Goal: Task Accomplishment & Management: Manage account settings

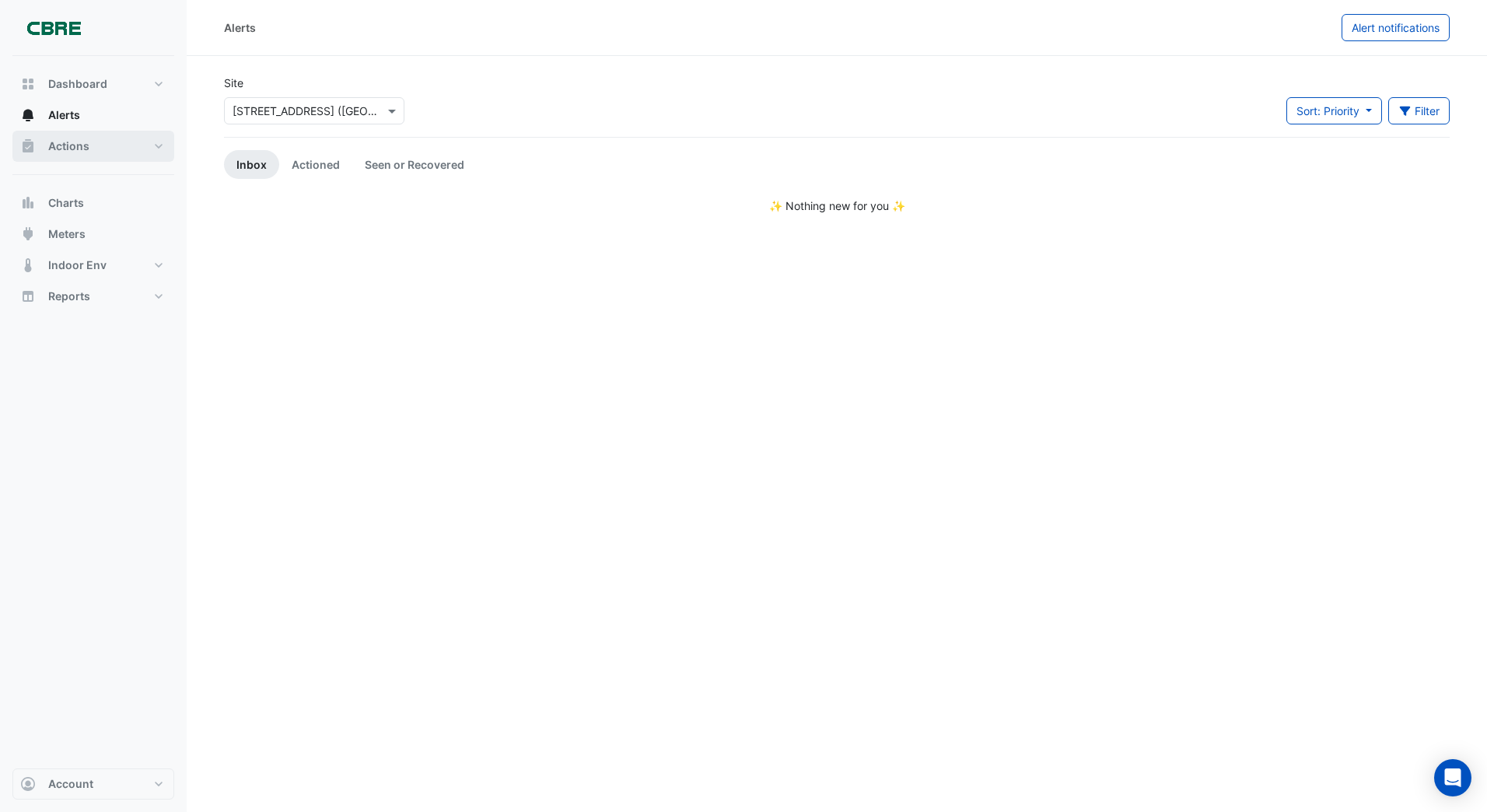
click at [79, 144] on span "Actions" at bounding box center [69, 146] width 41 height 16
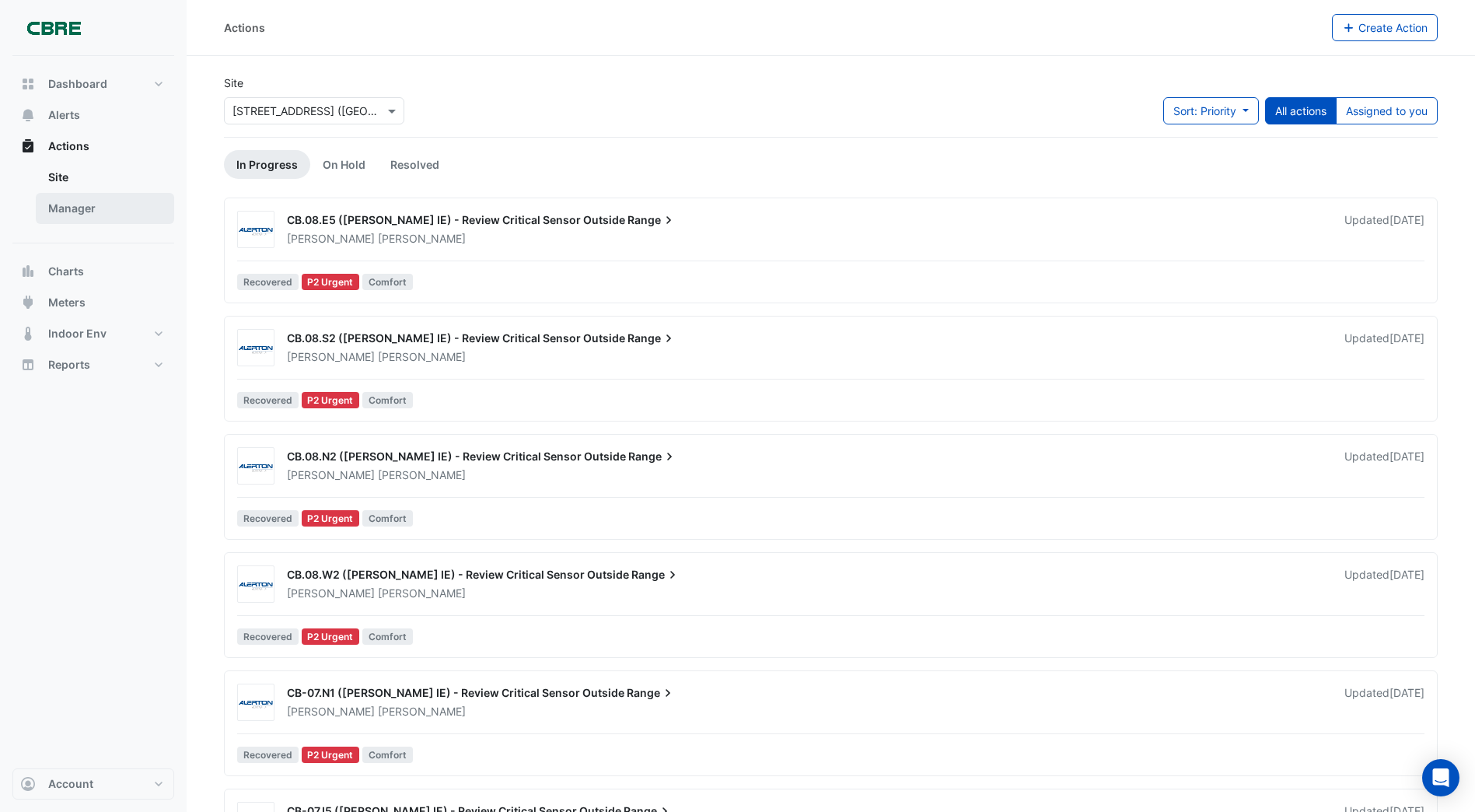
click at [82, 213] on link "Manager" at bounding box center [105, 208] width 138 height 31
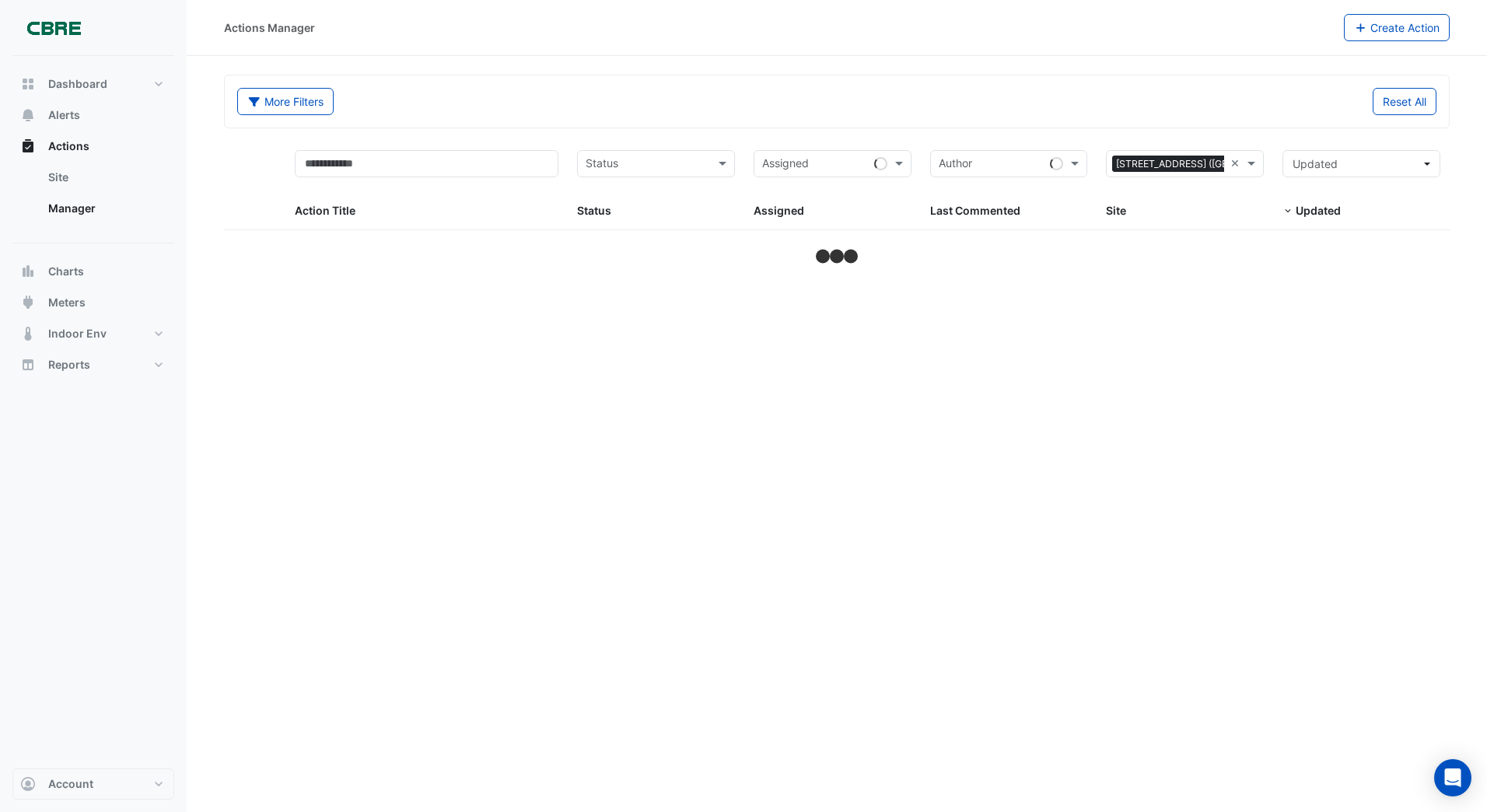
select select "***"
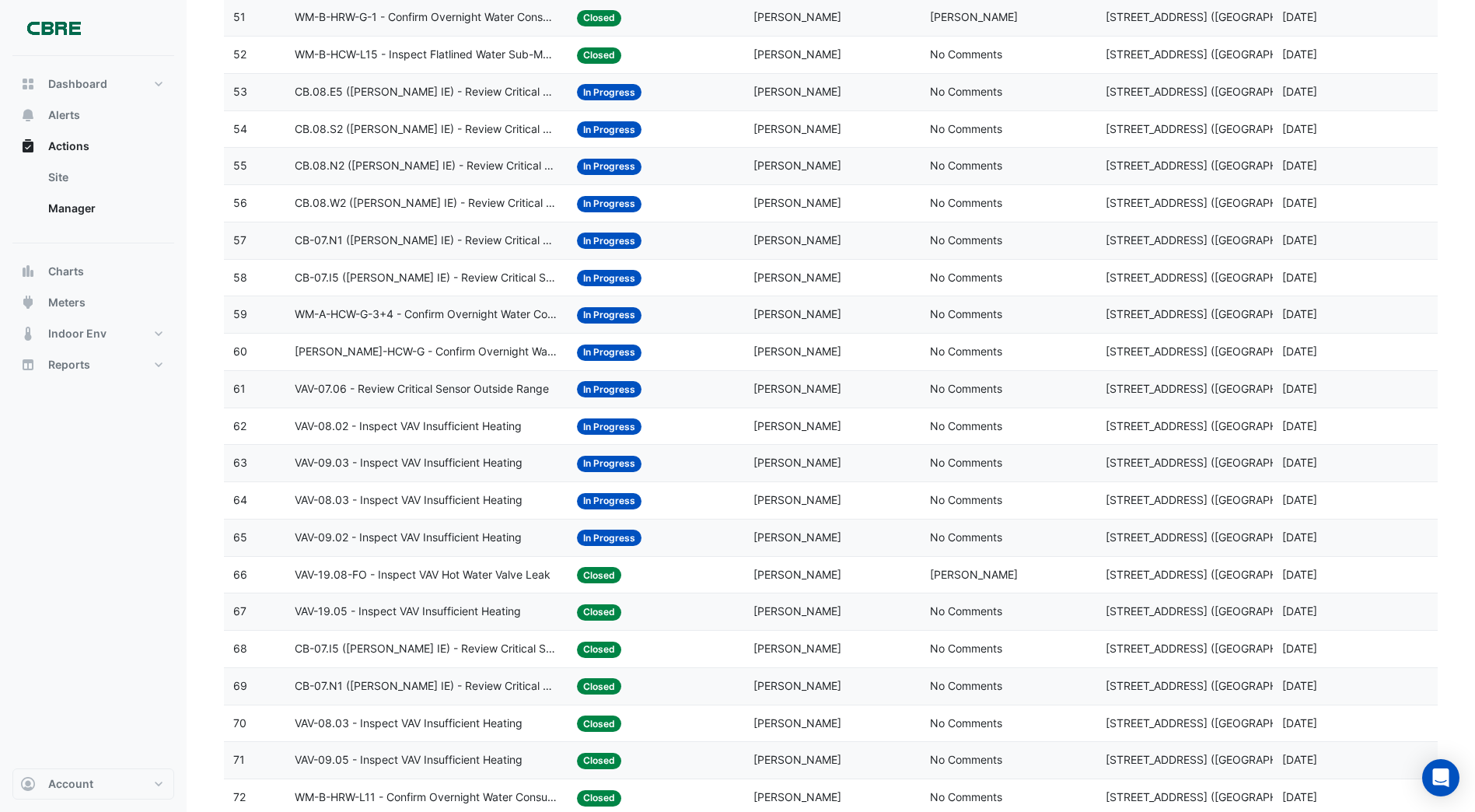
scroll to position [2084, 0]
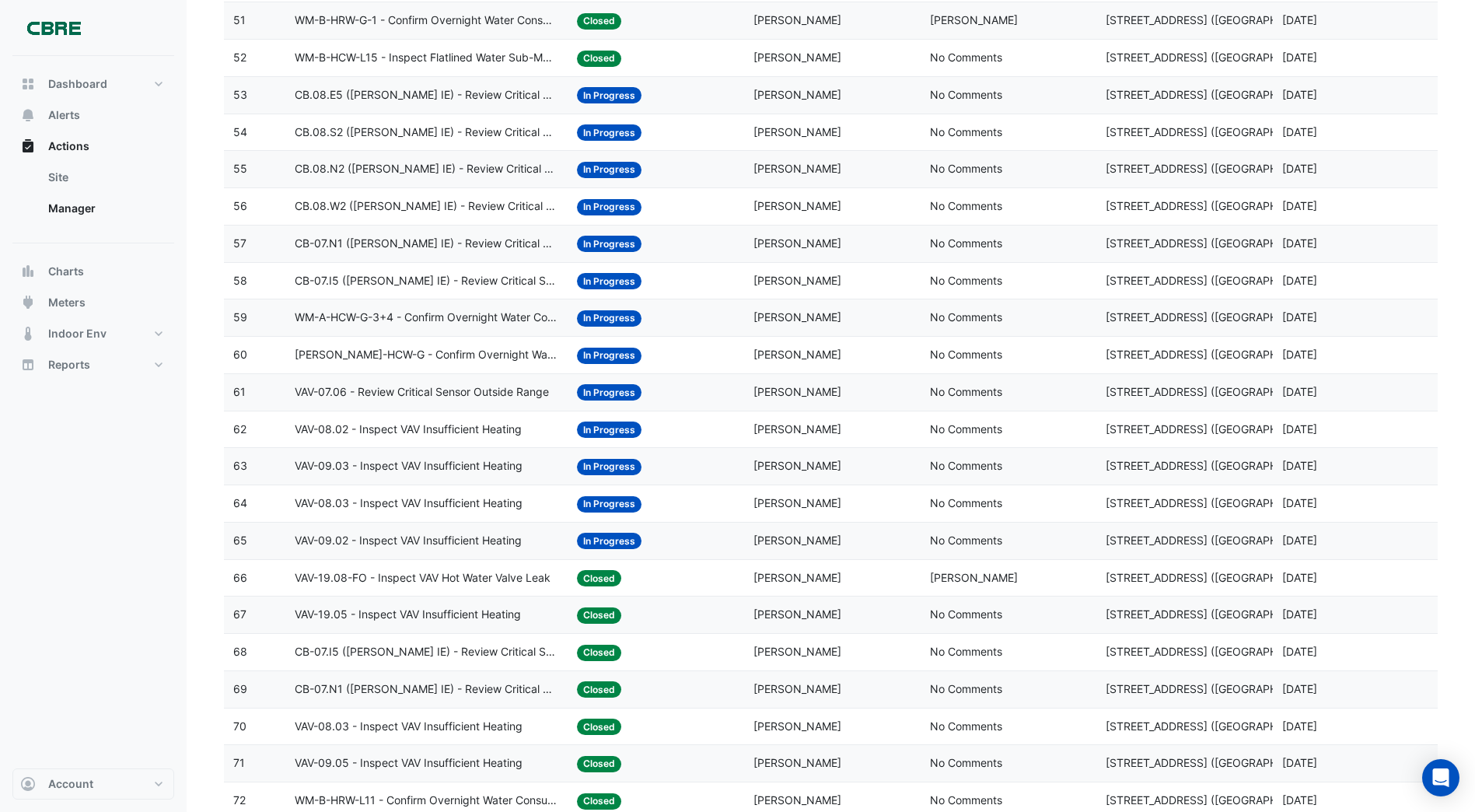
click at [599, 537] on span "In Progress" at bounding box center [609, 541] width 64 height 17
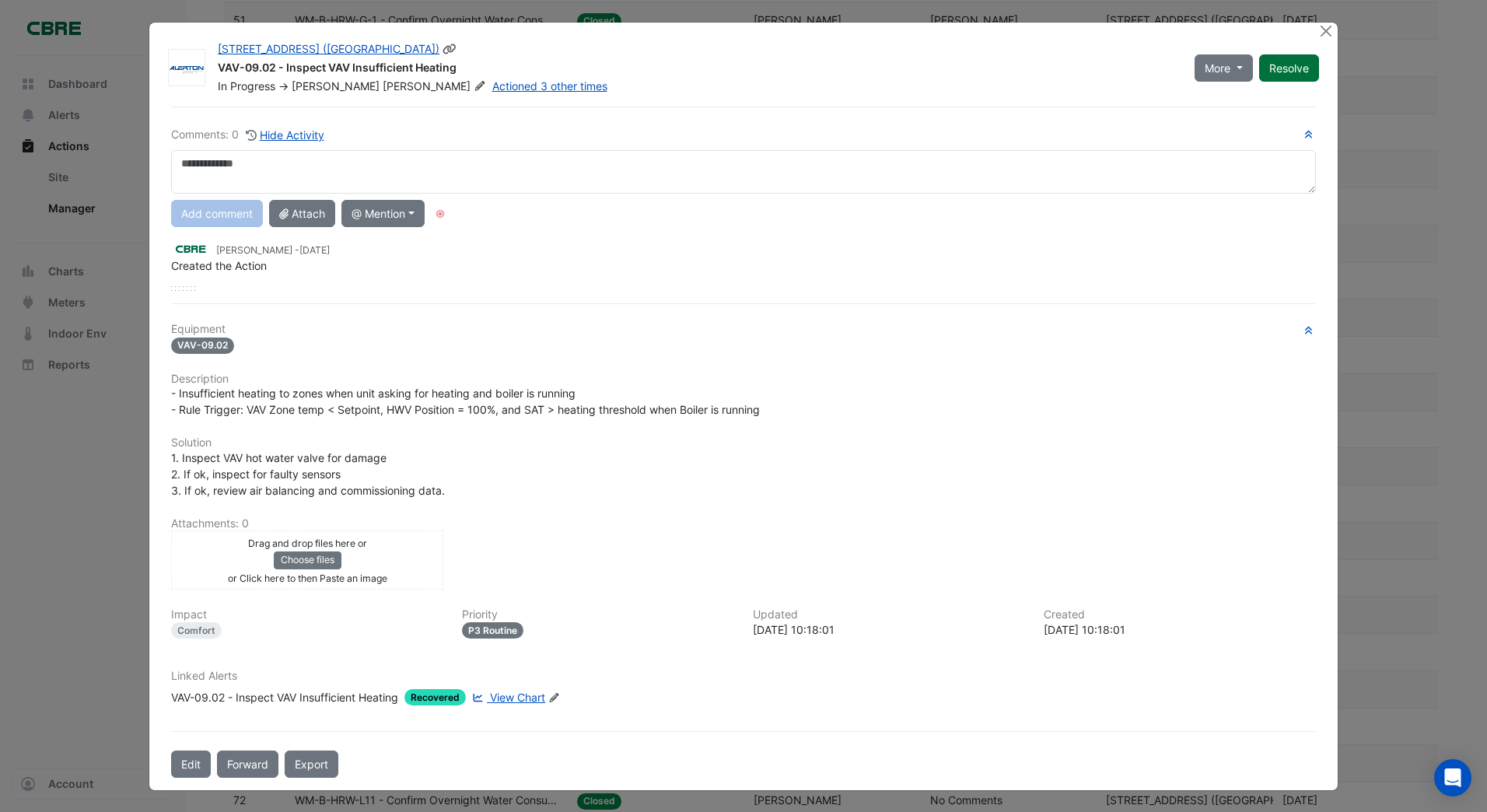
click at [1291, 67] on button "Resolve" at bounding box center [1289, 68] width 60 height 27
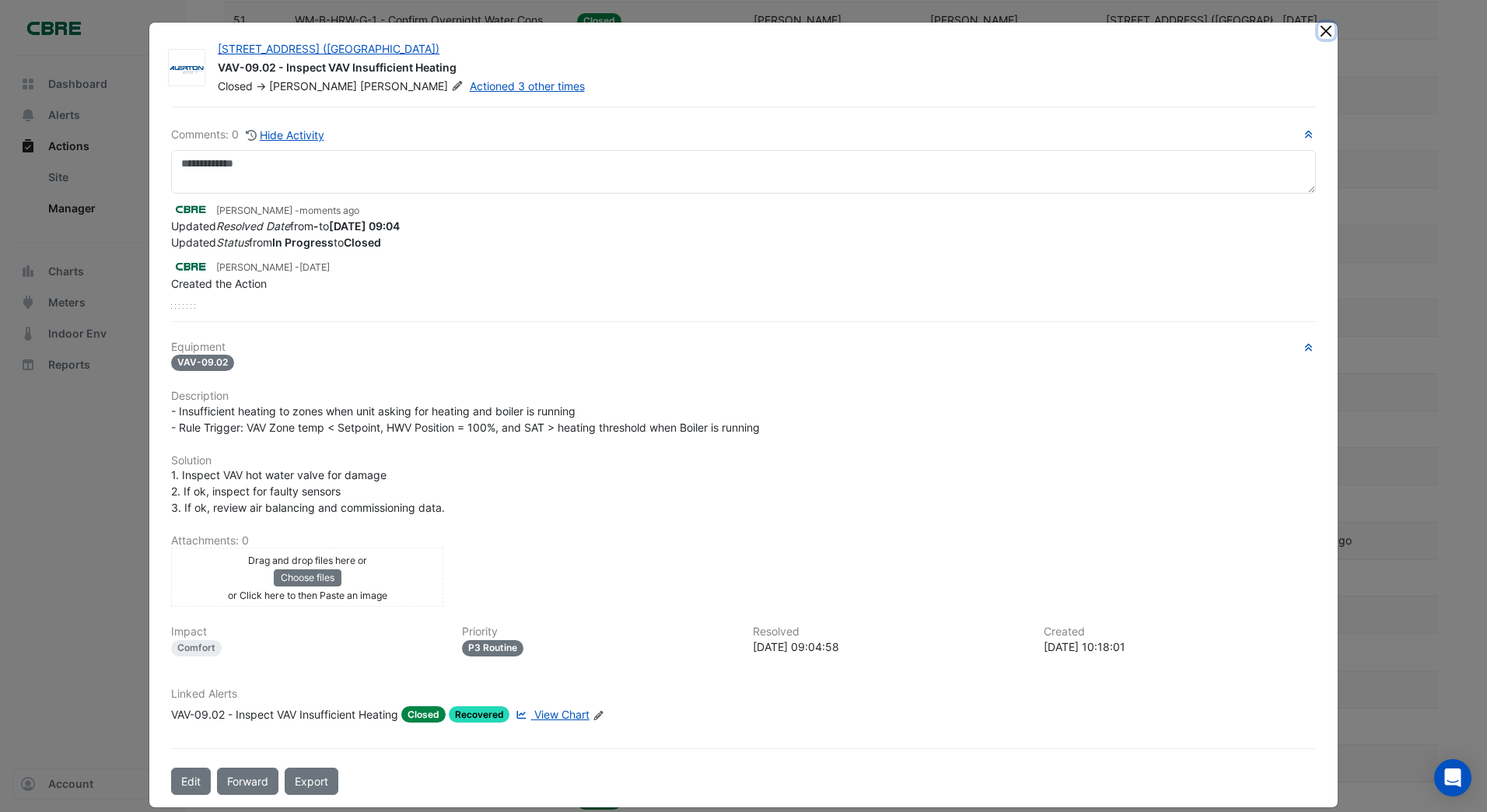
click at [1323, 26] on button "Close" at bounding box center [1326, 30] width 17 height 17
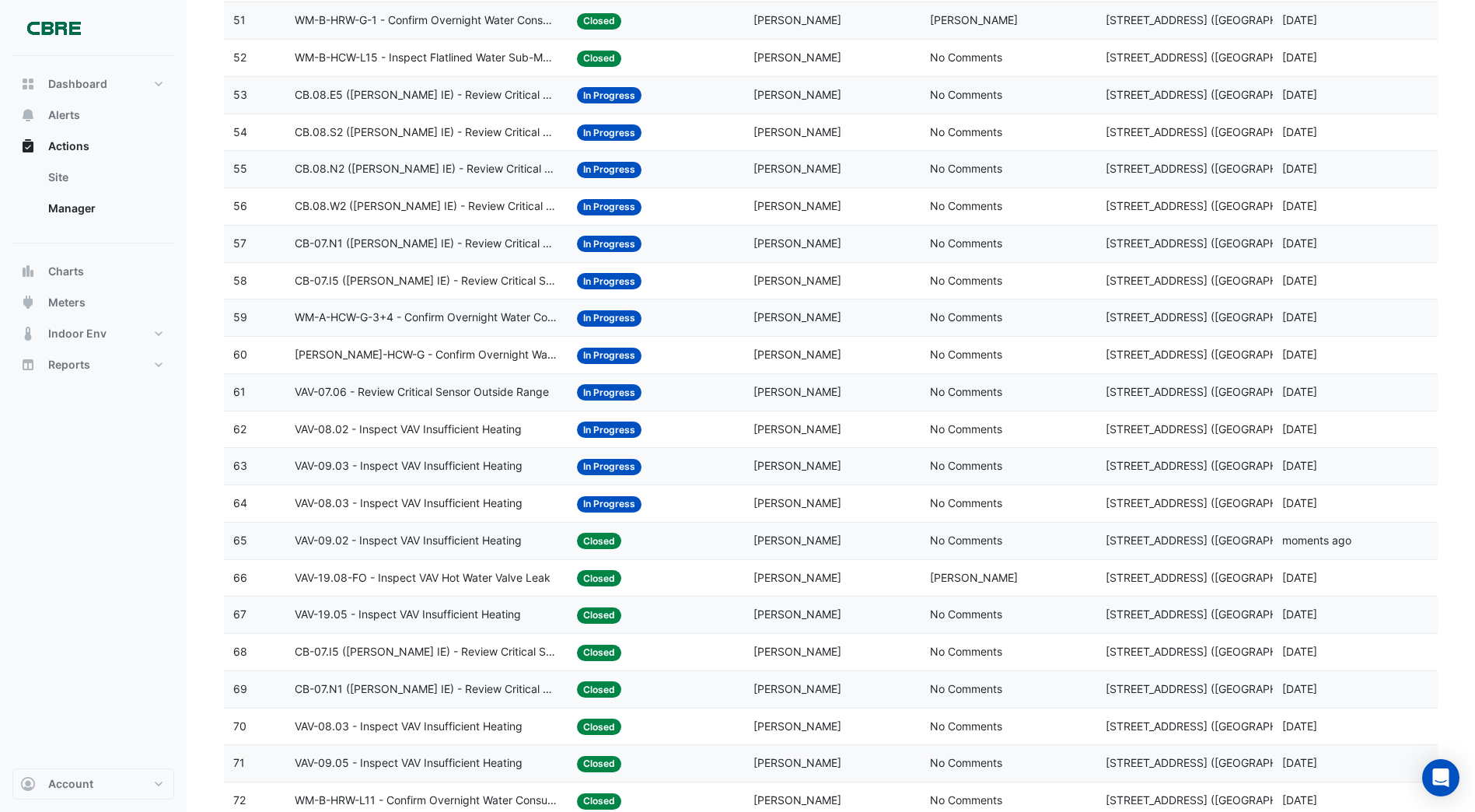
click at [612, 502] on span "In Progress" at bounding box center [609, 504] width 64 height 17
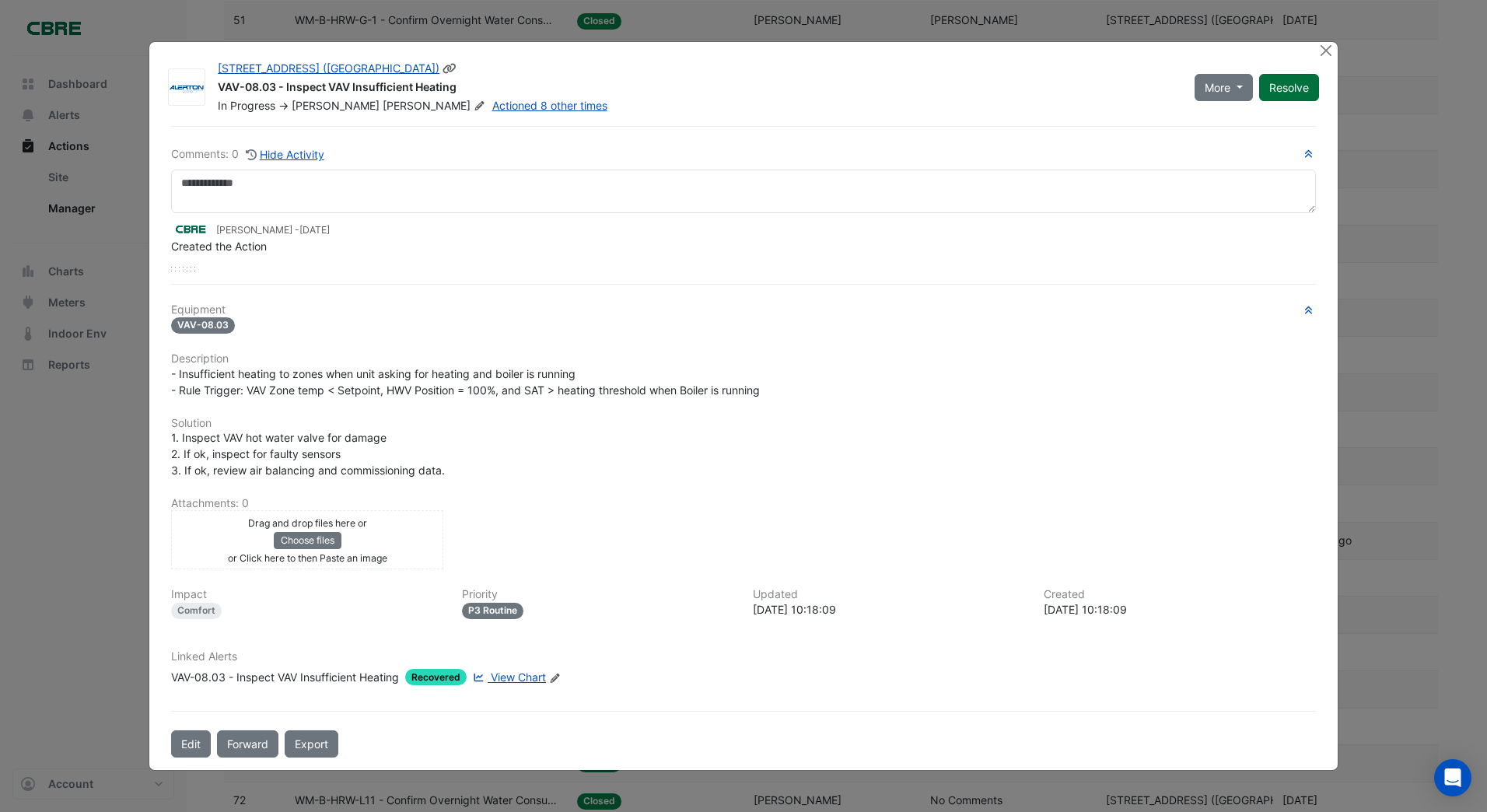
click at [1275, 71] on div "More On Hold Not Doing Resolve" at bounding box center [1257, 87] width 143 height 53
click at [1277, 82] on button "Resolve" at bounding box center [1289, 87] width 60 height 27
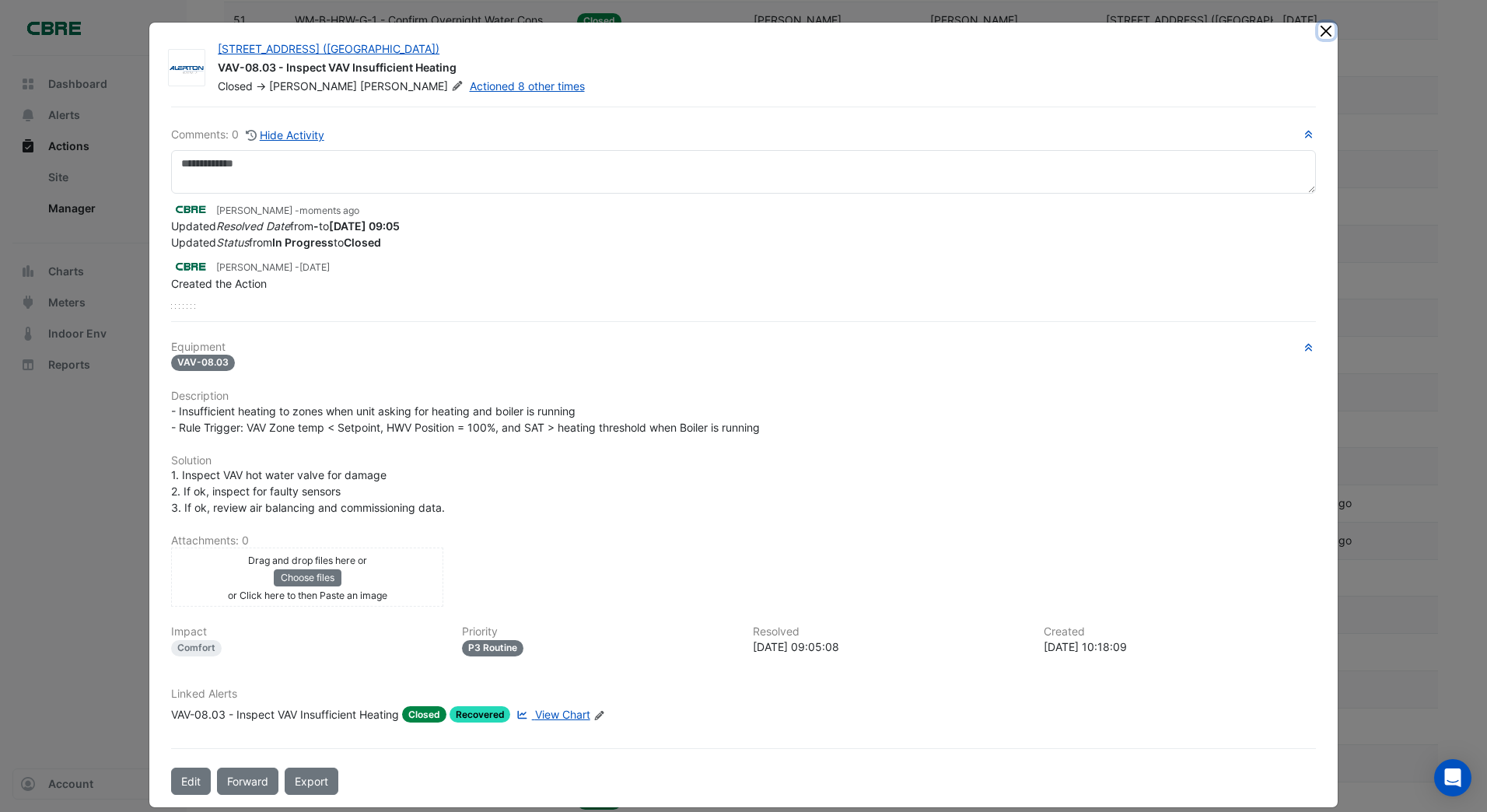
click at [1319, 31] on button "Close" at bounding box center [1326, 30] width 17 height 17
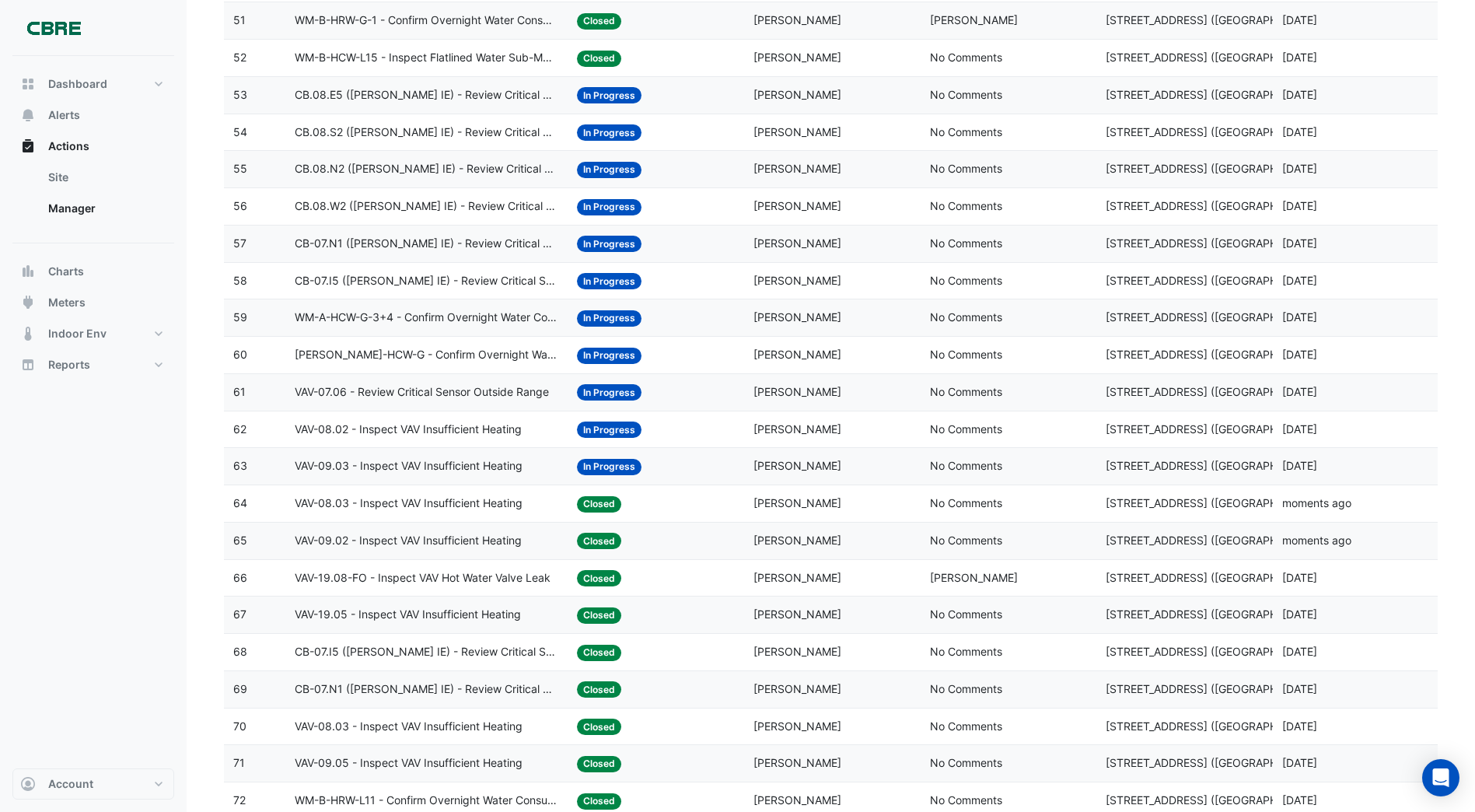
click at [610, 464] on span "In Progress" at bounding box center [609, 467] width 64 height 17
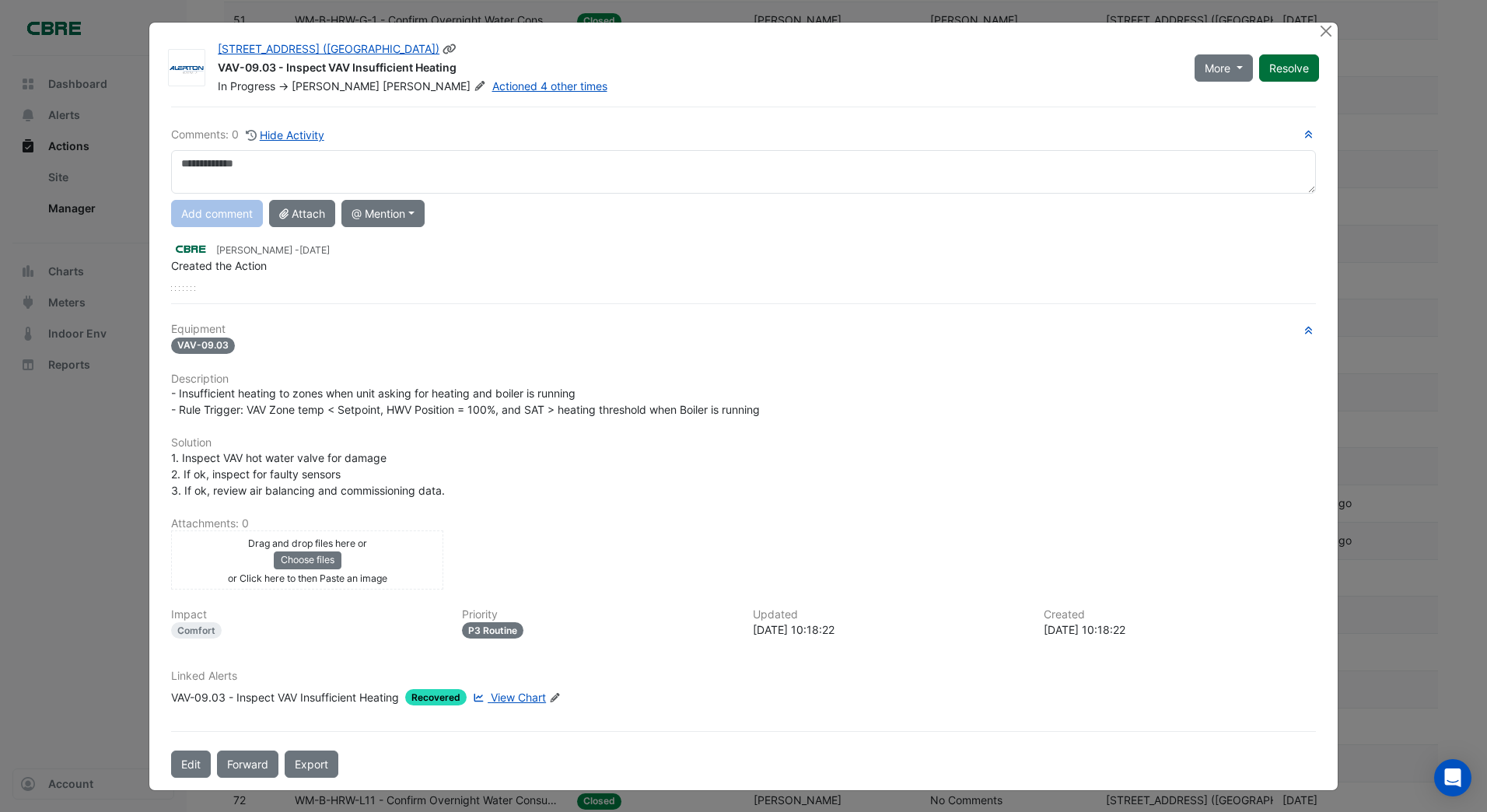
click at [1289, 66] on button "Resolve" at bounding box center [1289, 68] width 60 height 27
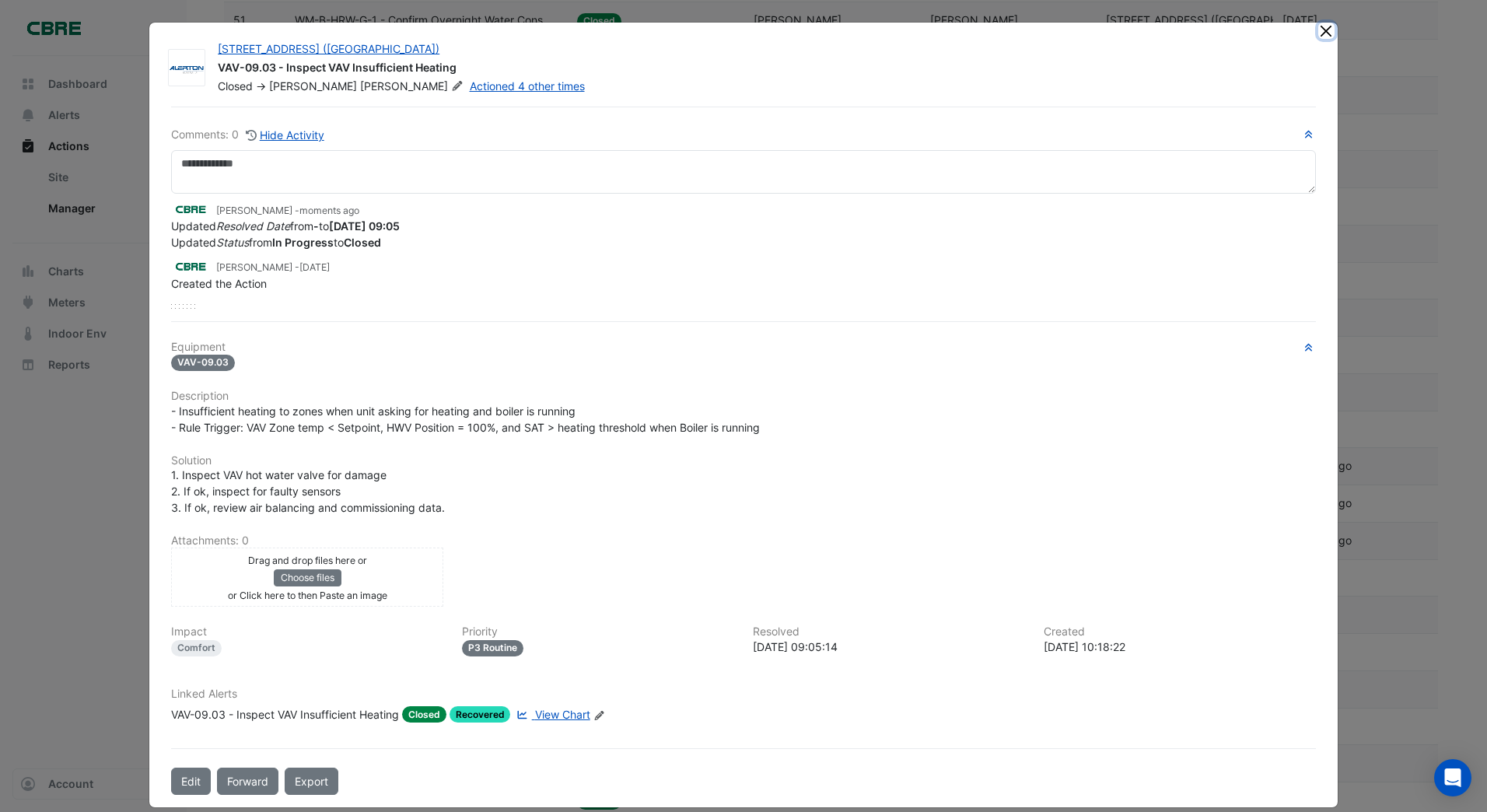
click at [1318, 33] on button "Close" at bounding box center [1326, 30] width 17 height 17
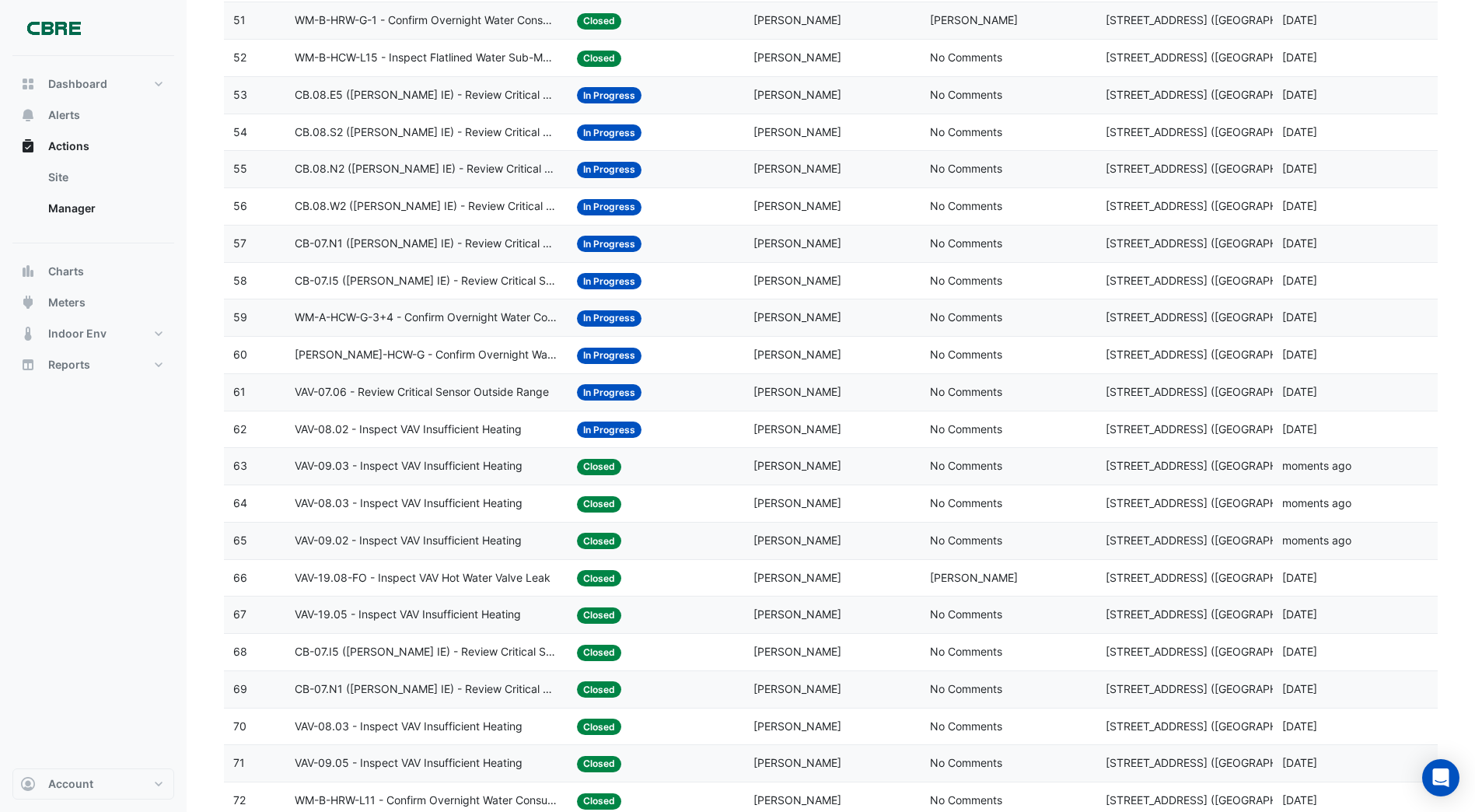
click at [606, 429] on span "In Progress" at bounding box center [609, 429] width 64 height 17
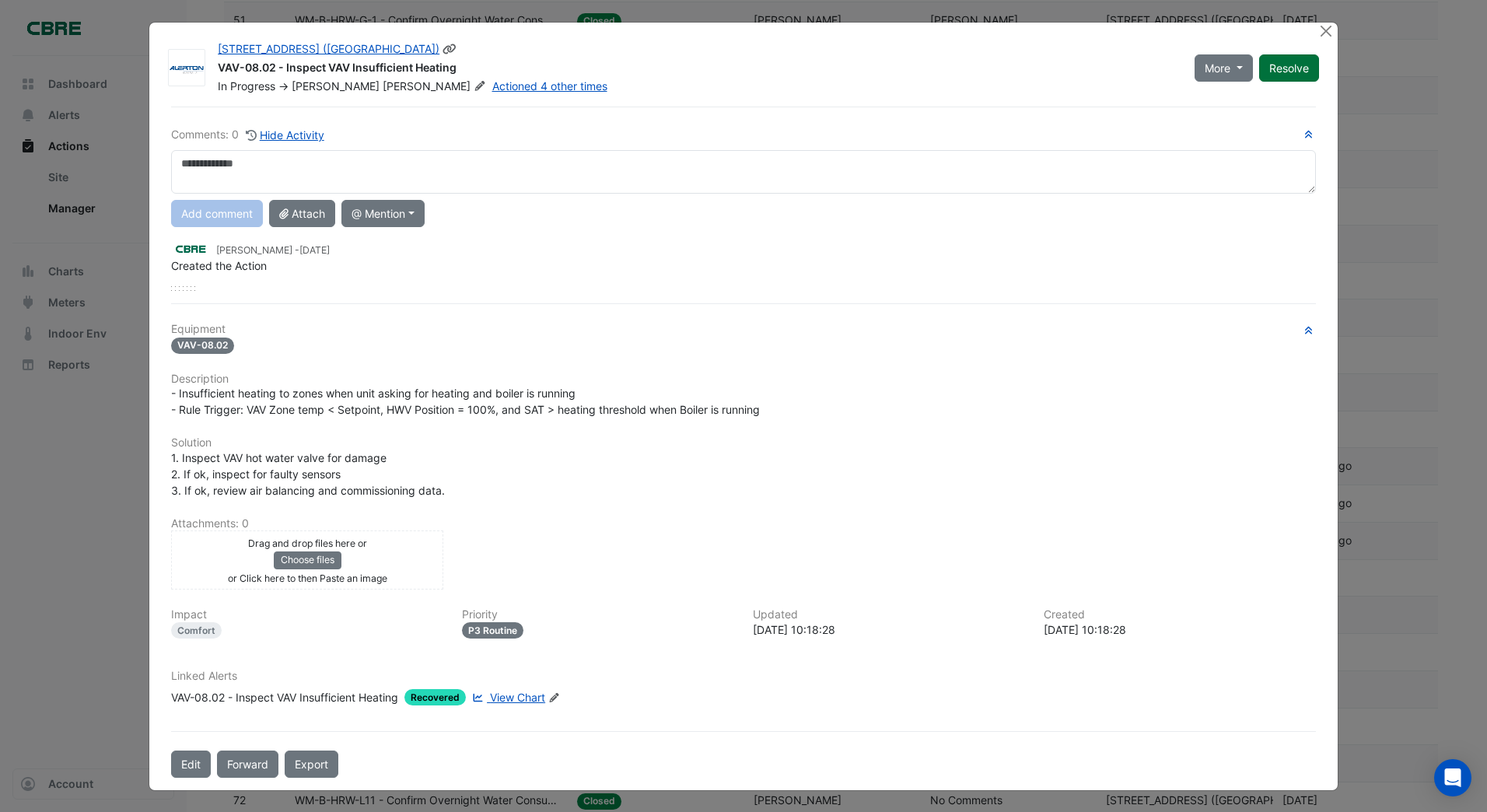
click at [1292, 67] on div "More On Hold Not Doing Resolve" at bounding box center [1257, 67] width 143 height 53
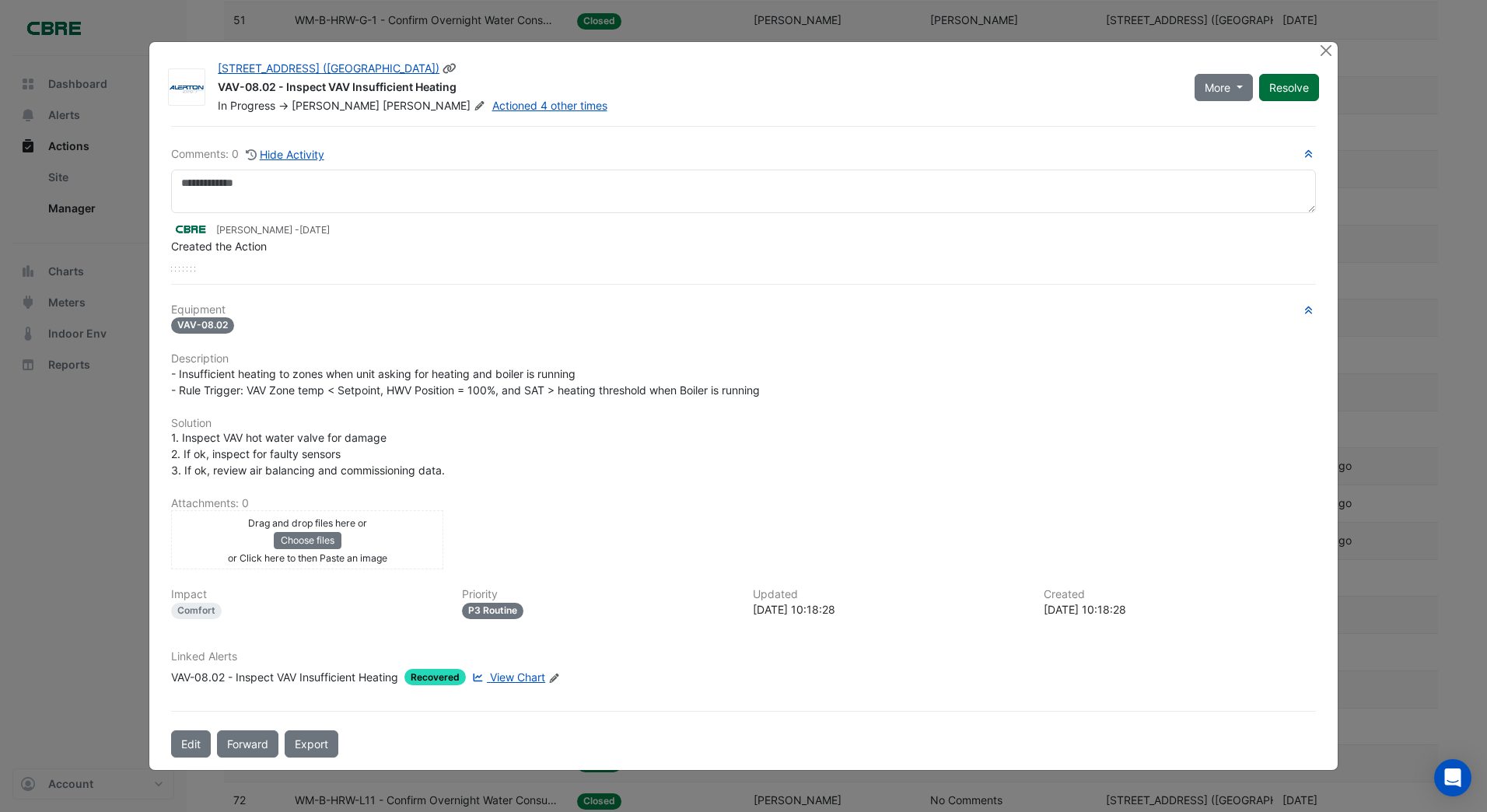
click at [1289, 85] on button "Resolve" at bounding box center [1289, 87] width 60 height 27
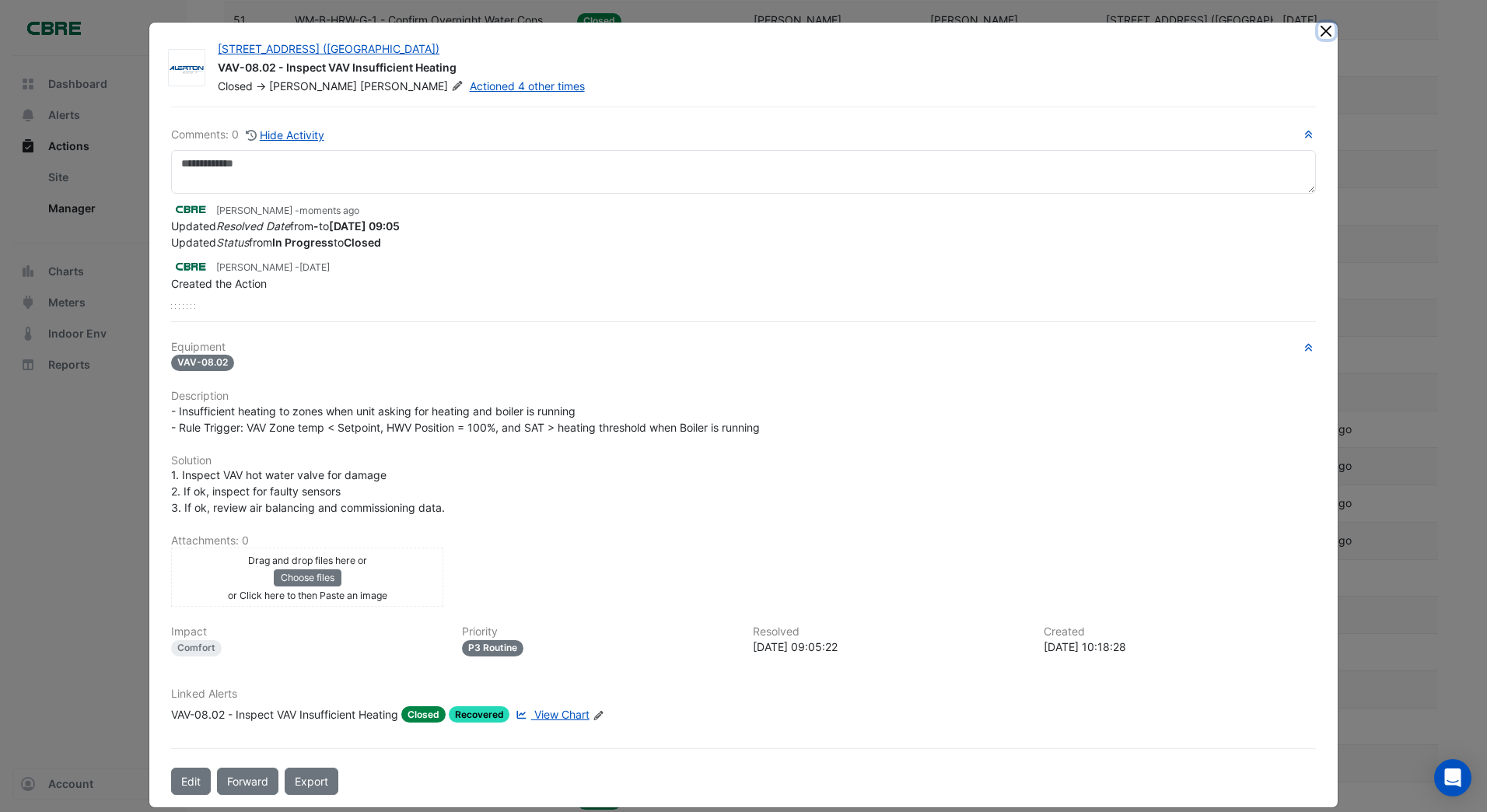
click at [1322, 28] on button "Close" at bounding box center [1326, 30] width 17 height 17
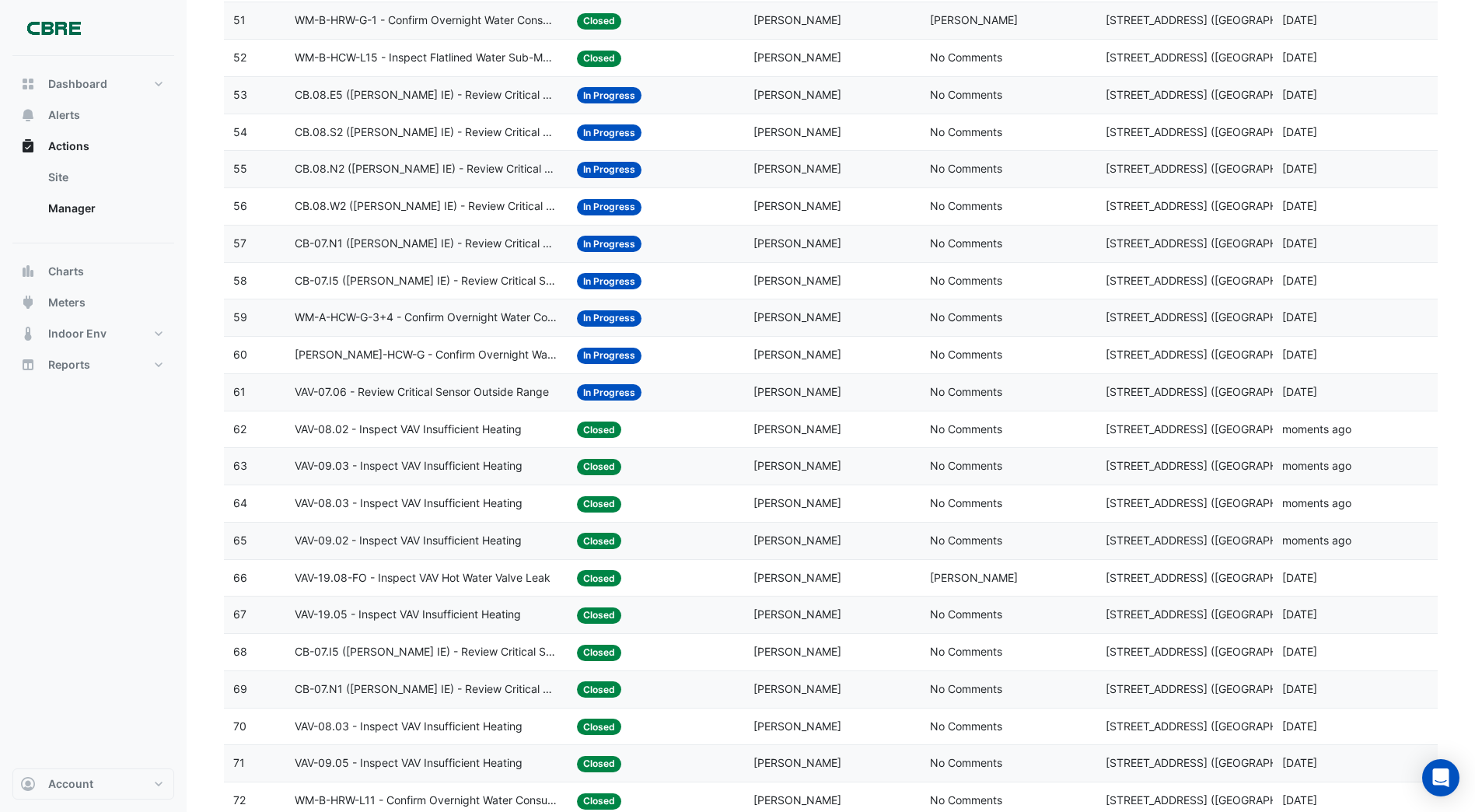
click at [616, 391] on span "In Progress" at bounding box center [609, 392] width 64 height 17
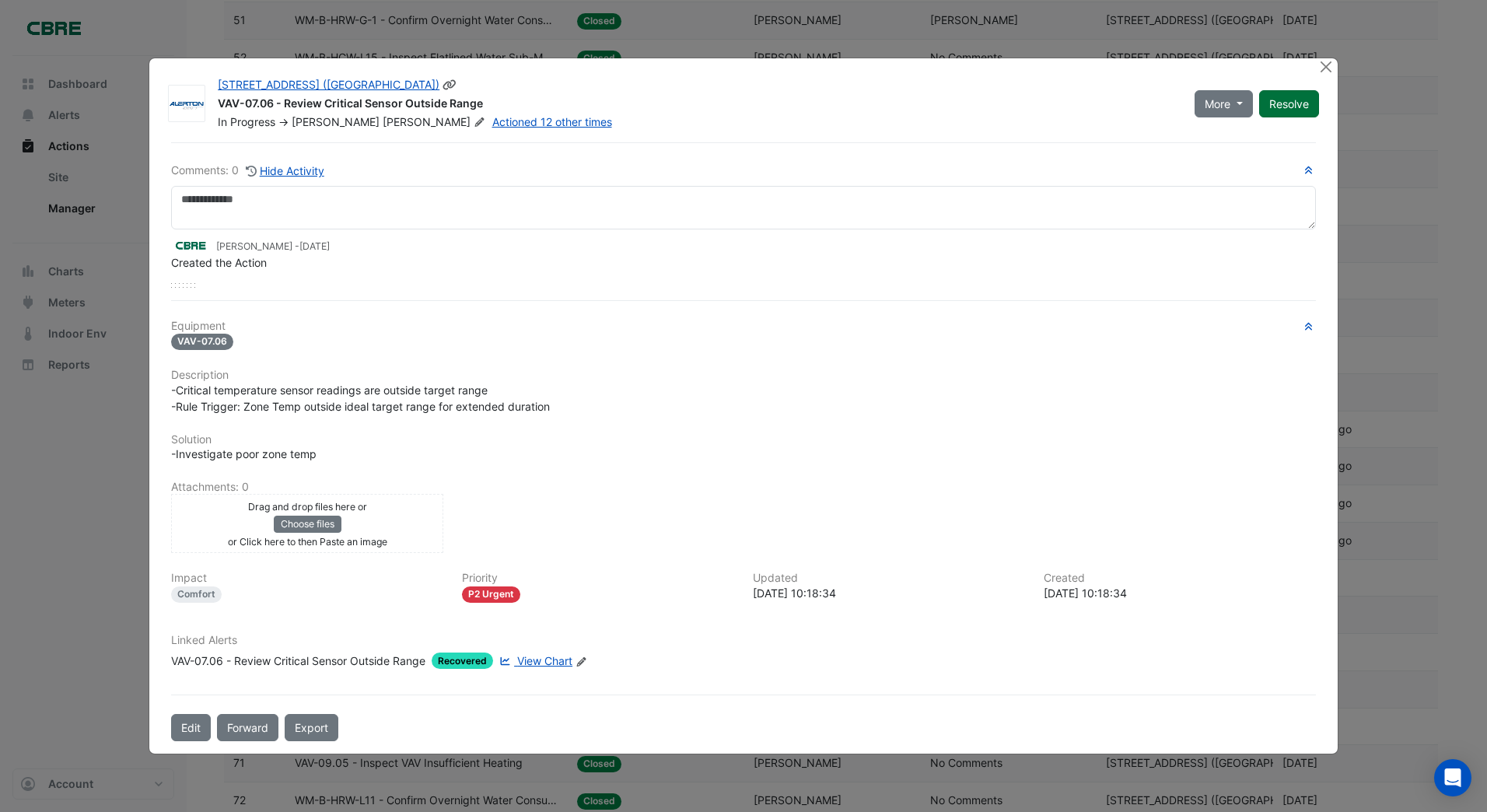
click at [1279, 85] on div "More On Hold Not Doing Resolve" at bounding box center [1257, 103] width 143 height 53
click at [1281, 103] on button "Resolve" at bounding box center [1289, 104] width 60 height 27
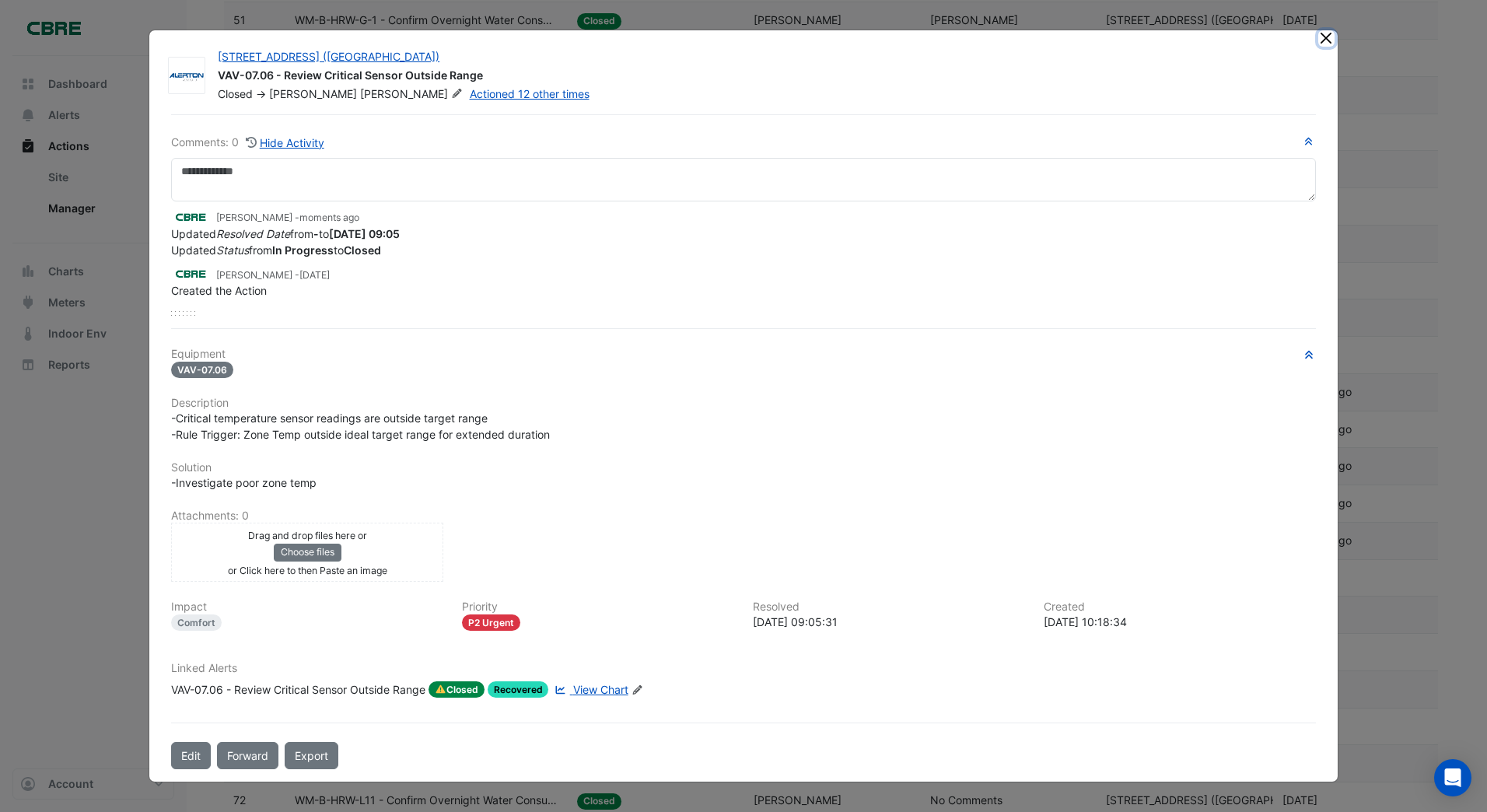
click at [1322, 40] on button "Close" at bounding box center [1326, 38] width 17 height 17
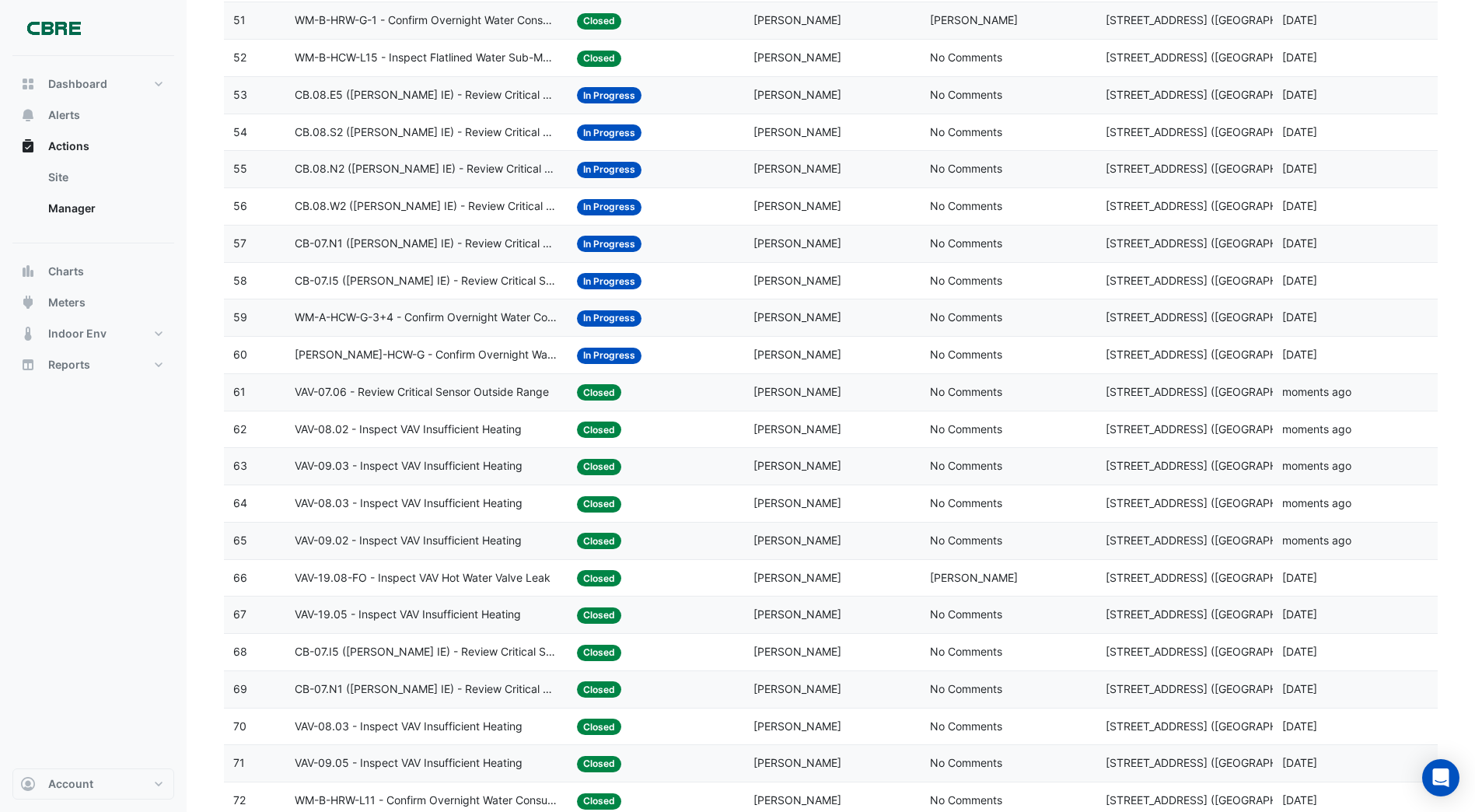
click at [604, 354] on span "In Progress" at bounding box center [609, 356] width 64 height 17
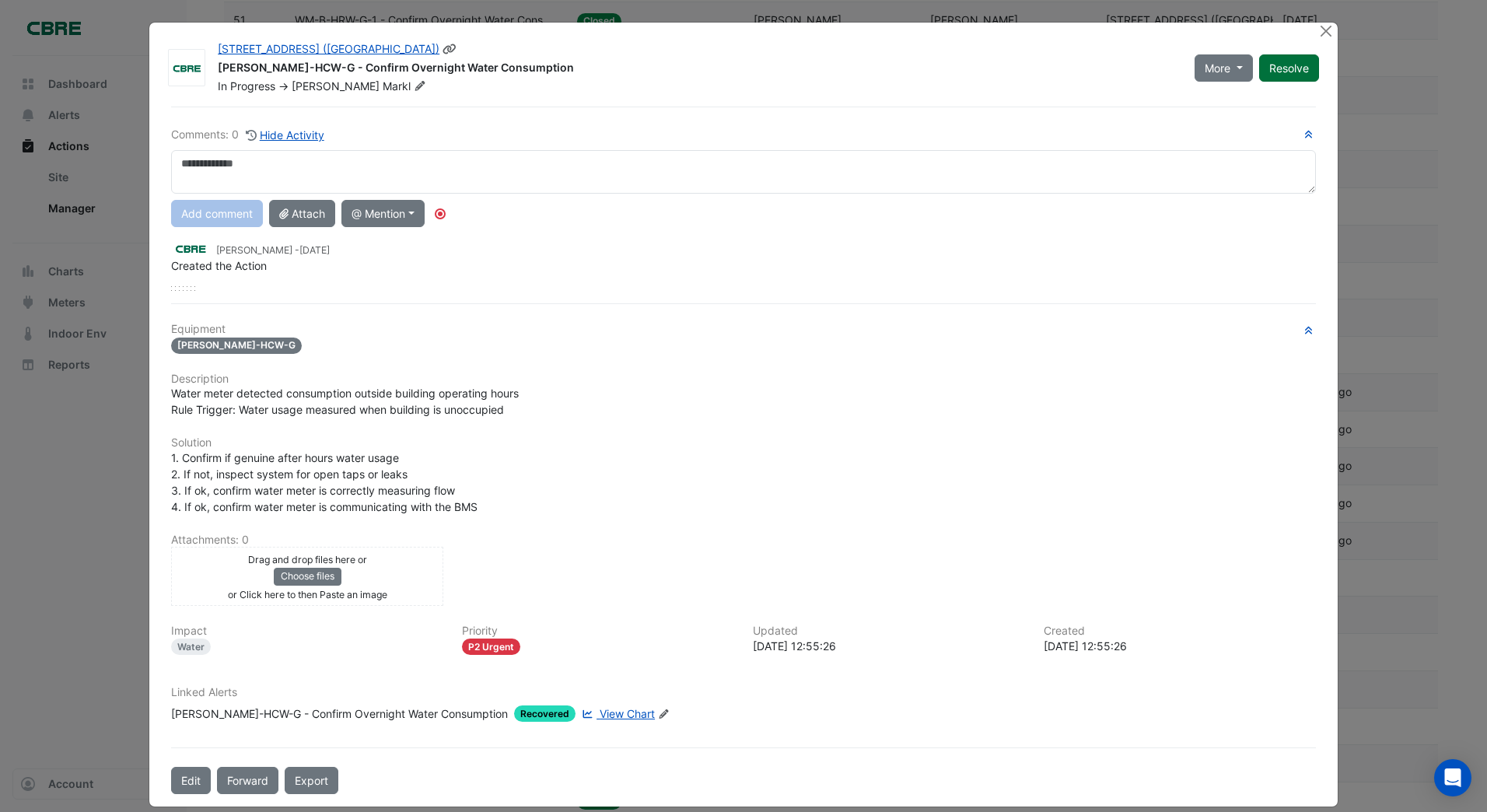
click at [1266, 68] on button "Resolve" at bounding box center [1289, 68] width 60 height 27
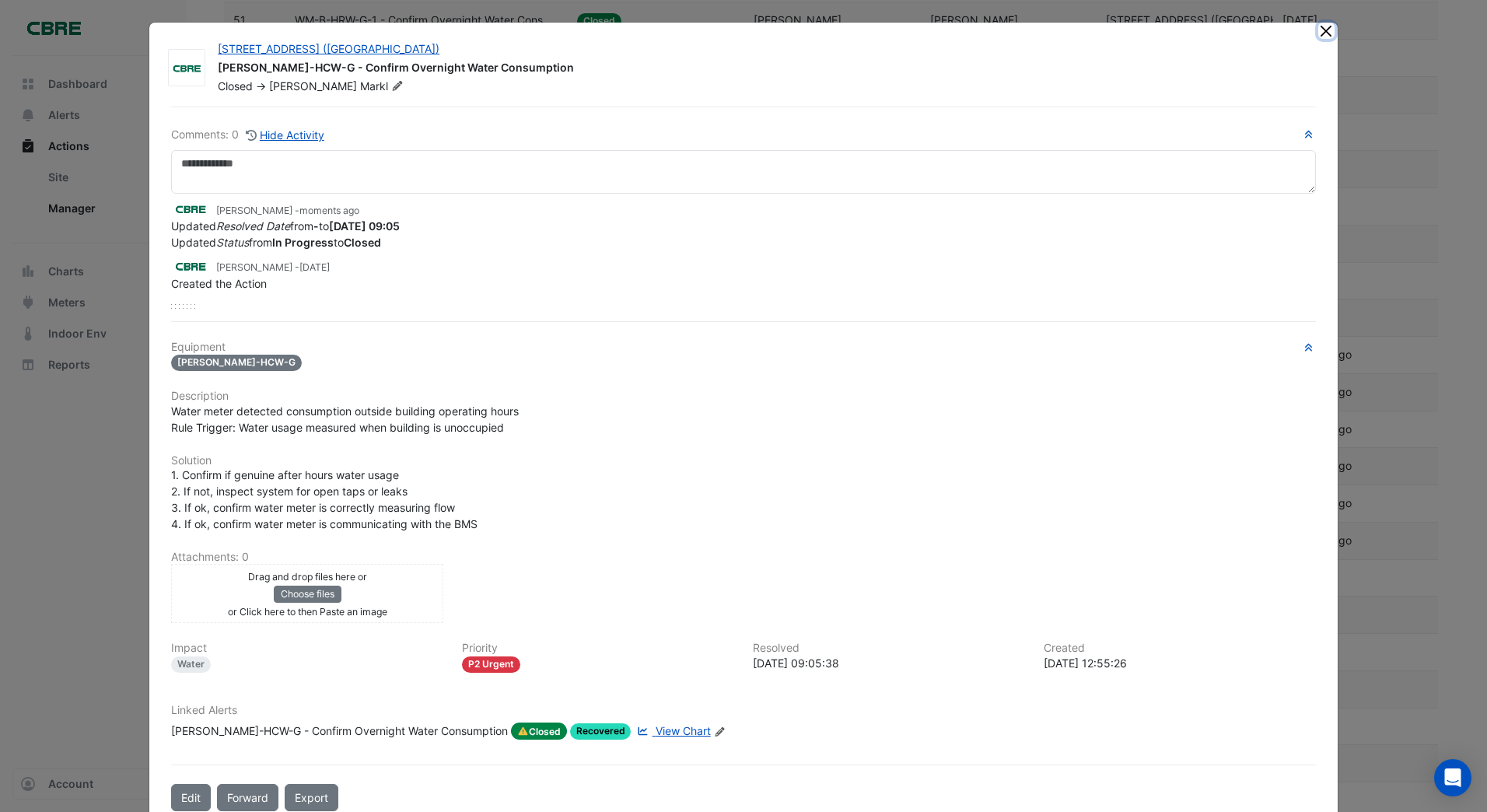
click at [1318, 30] on button "Close" at bounding box center [1326, 30] width 17 height 17
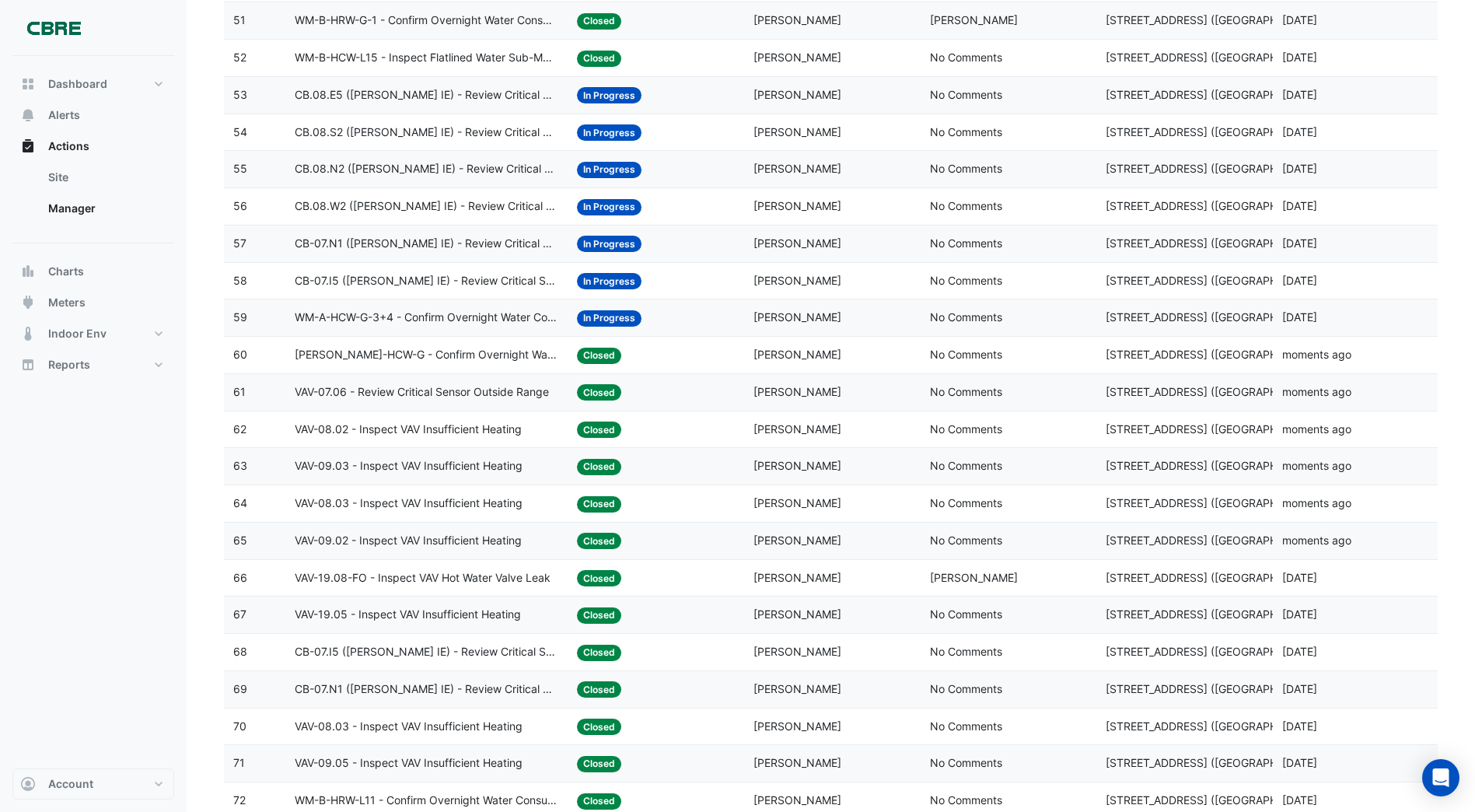
click at [609, 317] on span "In Progress" at bounding box center [609, 318] width 64 height 17
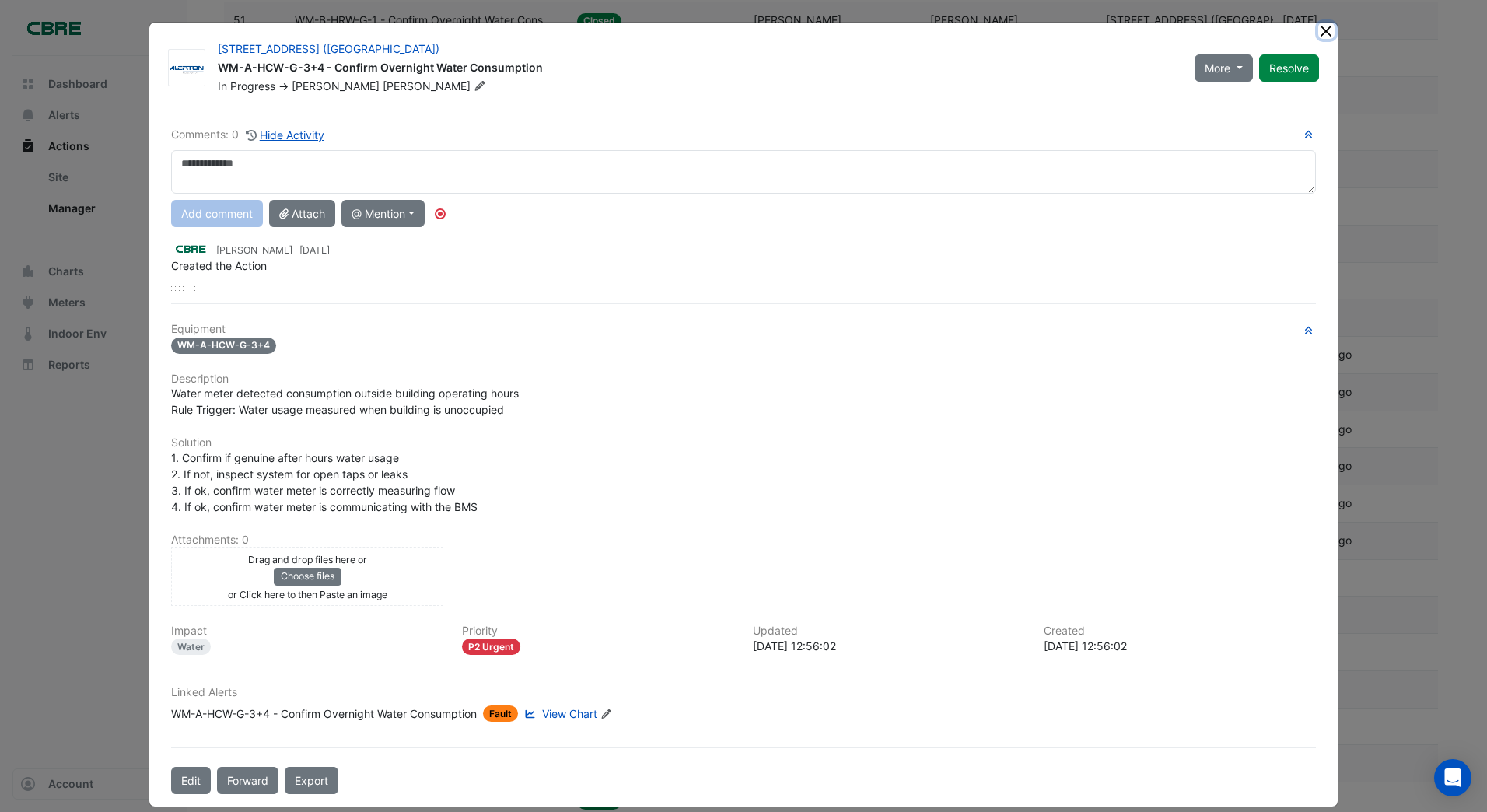
click at [1318, 30] on ngb-modal-window "[STREET_ADDRESS] ([GEOGRAPHIC_DATA]) WM-A-HCW-G-3+4 - Confirm Overnight Water C…" at bounding box center [743, 406] width 1487 height 812
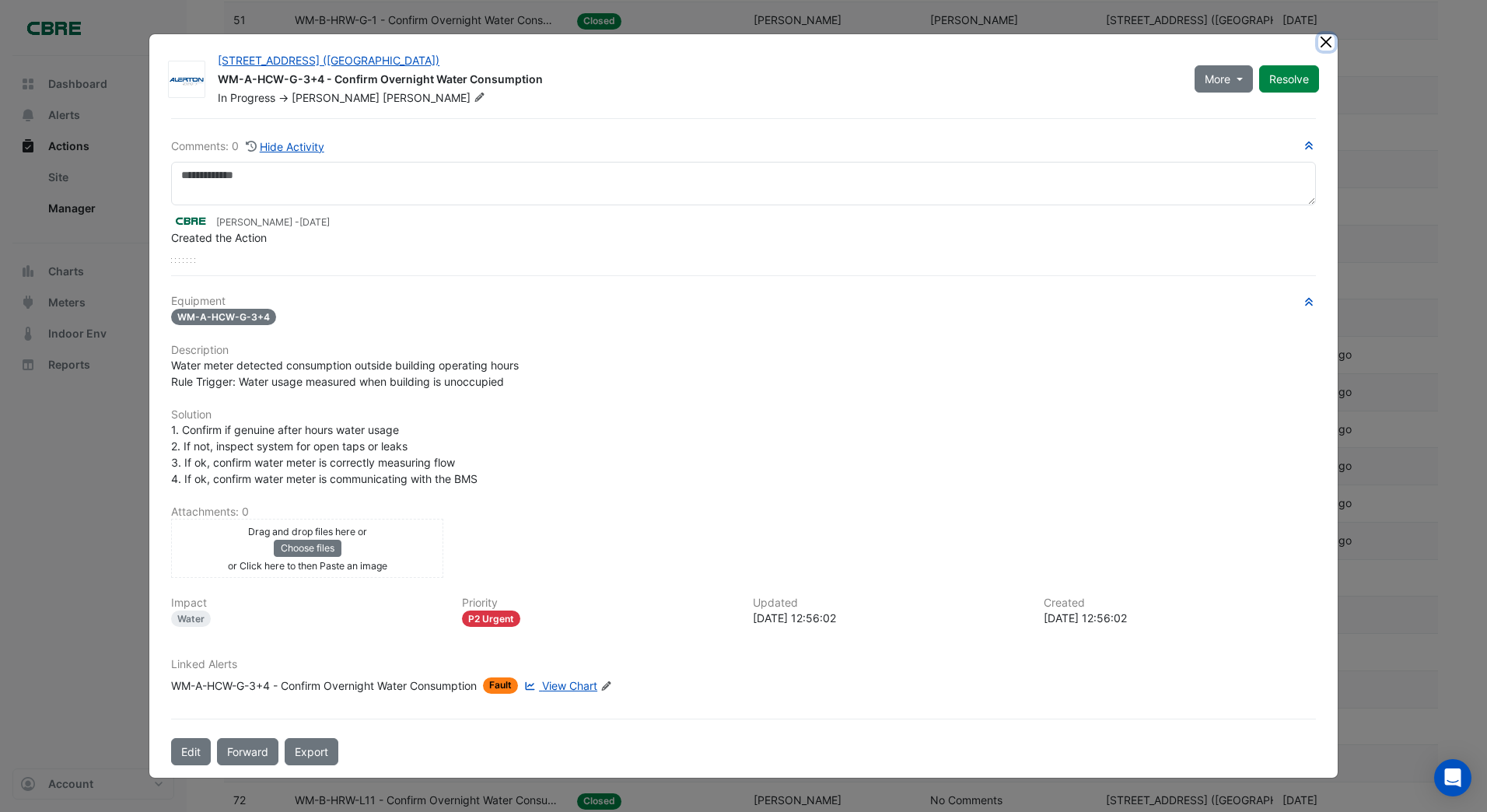
click at [1322, 41] on button "Close" at bounding box center [1326, 42] width 17 height 17
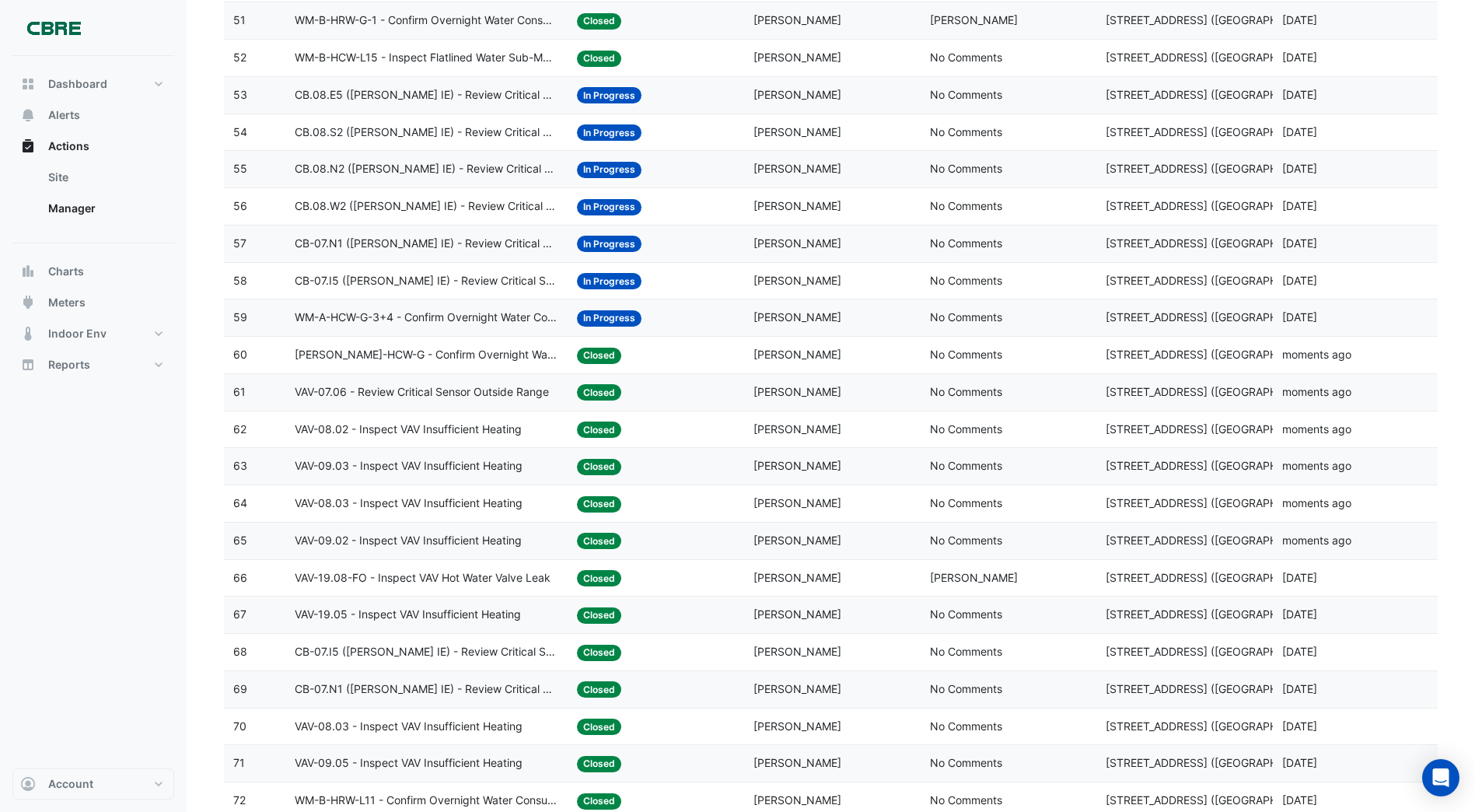
click at [594, 314] on span "In Progress" at bounding box center [609, 318] width 64 height 17
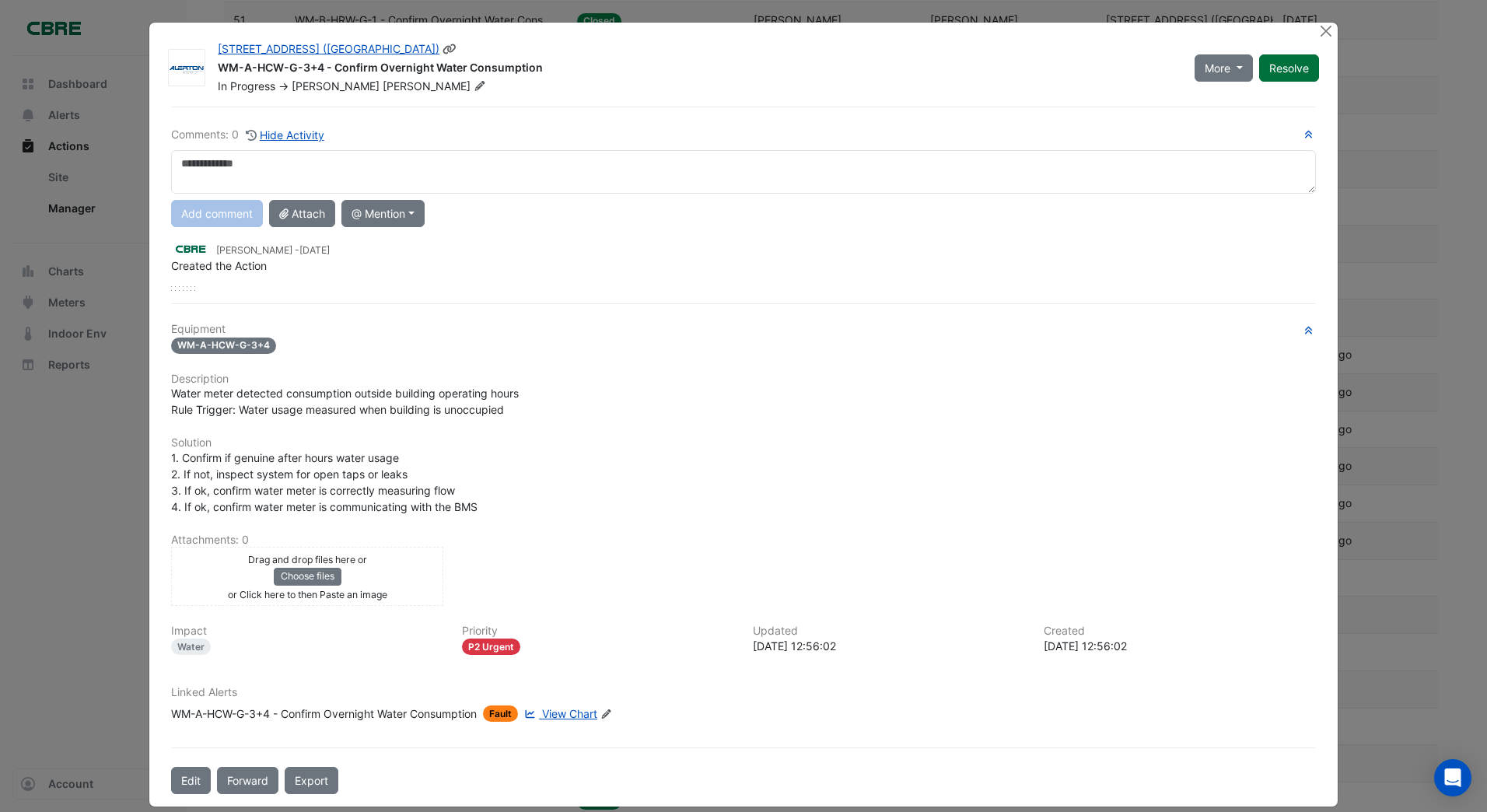
click at [1285, 68] on button "Resolve" at bounding box center [1289, 68] width 60 height 27
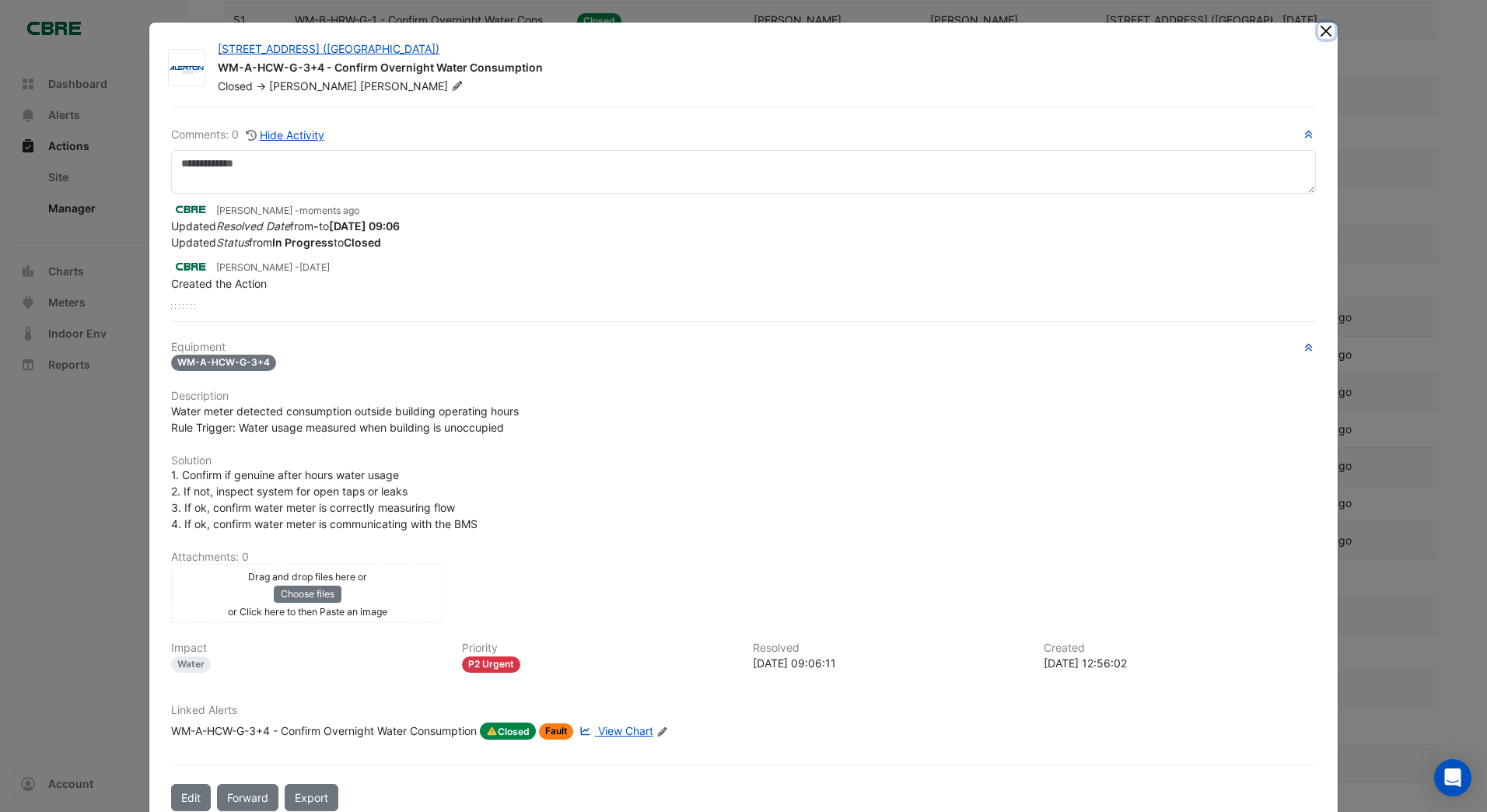
click at [1319, 33] on button "Close" at bounding box center [1326, 30] width 17 height 17
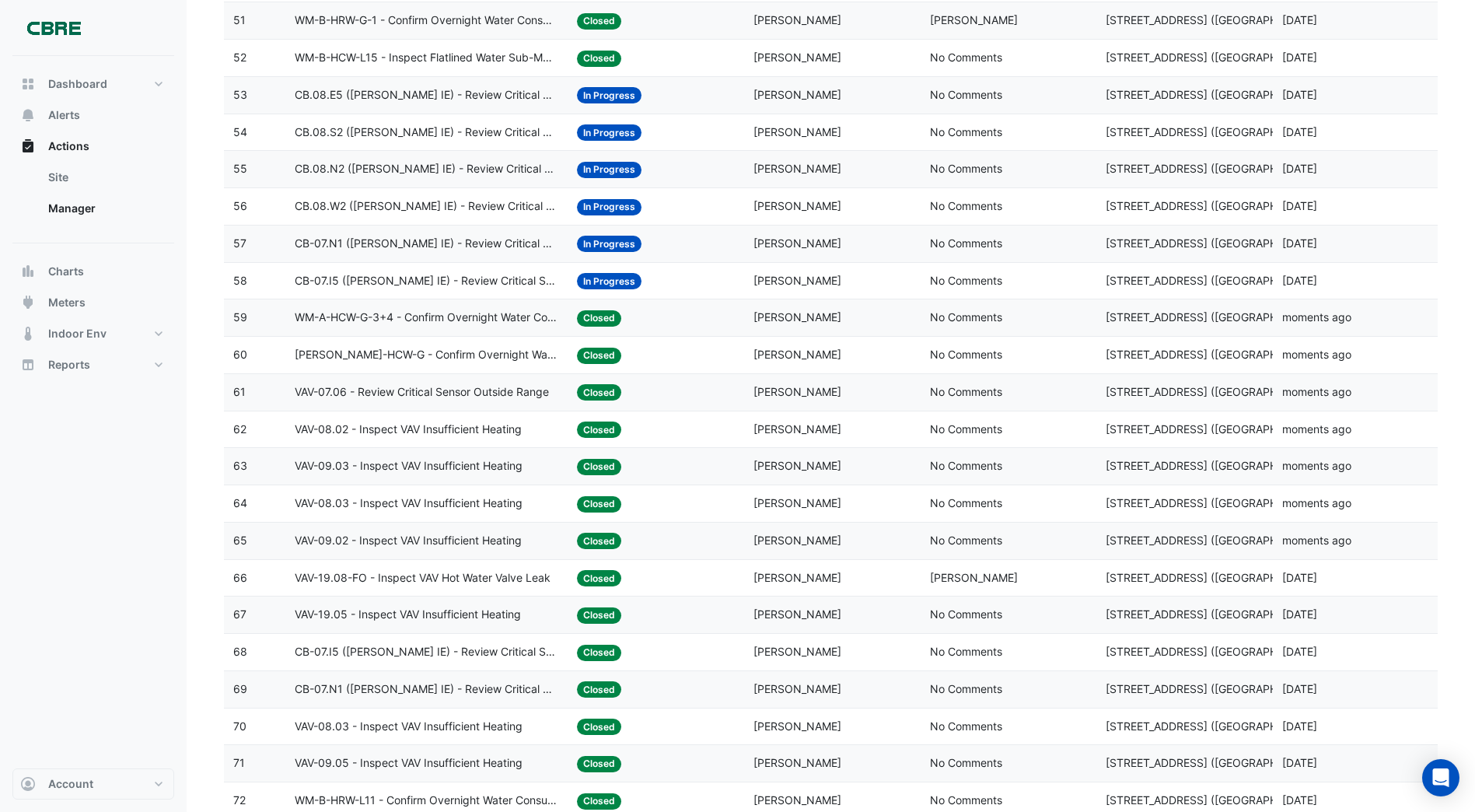
click at [594, 283] on span "In Progress" at bounding box center [609, 281] width 64 height 17
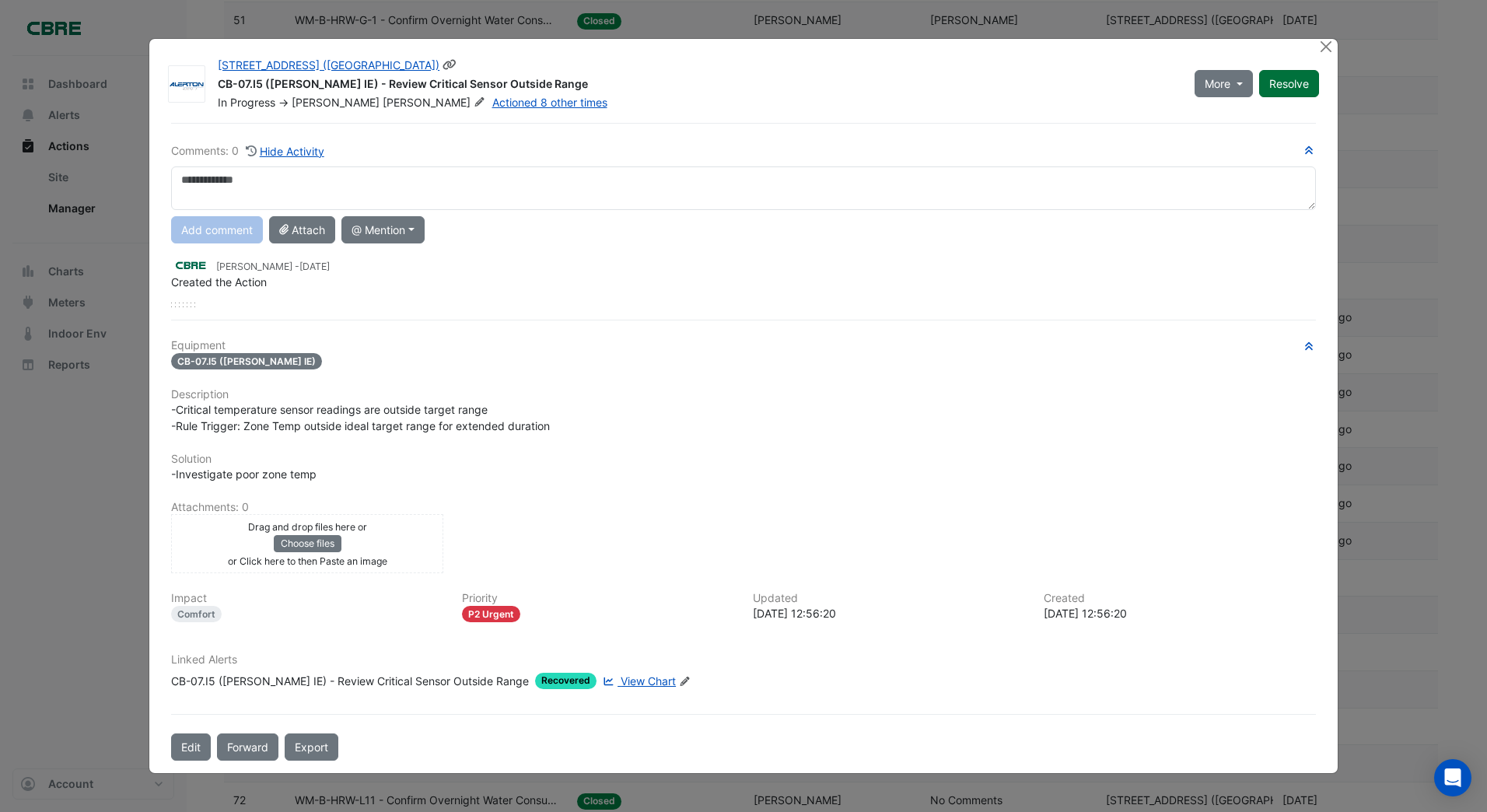
click at [1286, 85] on div "More On Hold Not Doing Resolve" at bounding box center [1257, 83] width 143 height 53
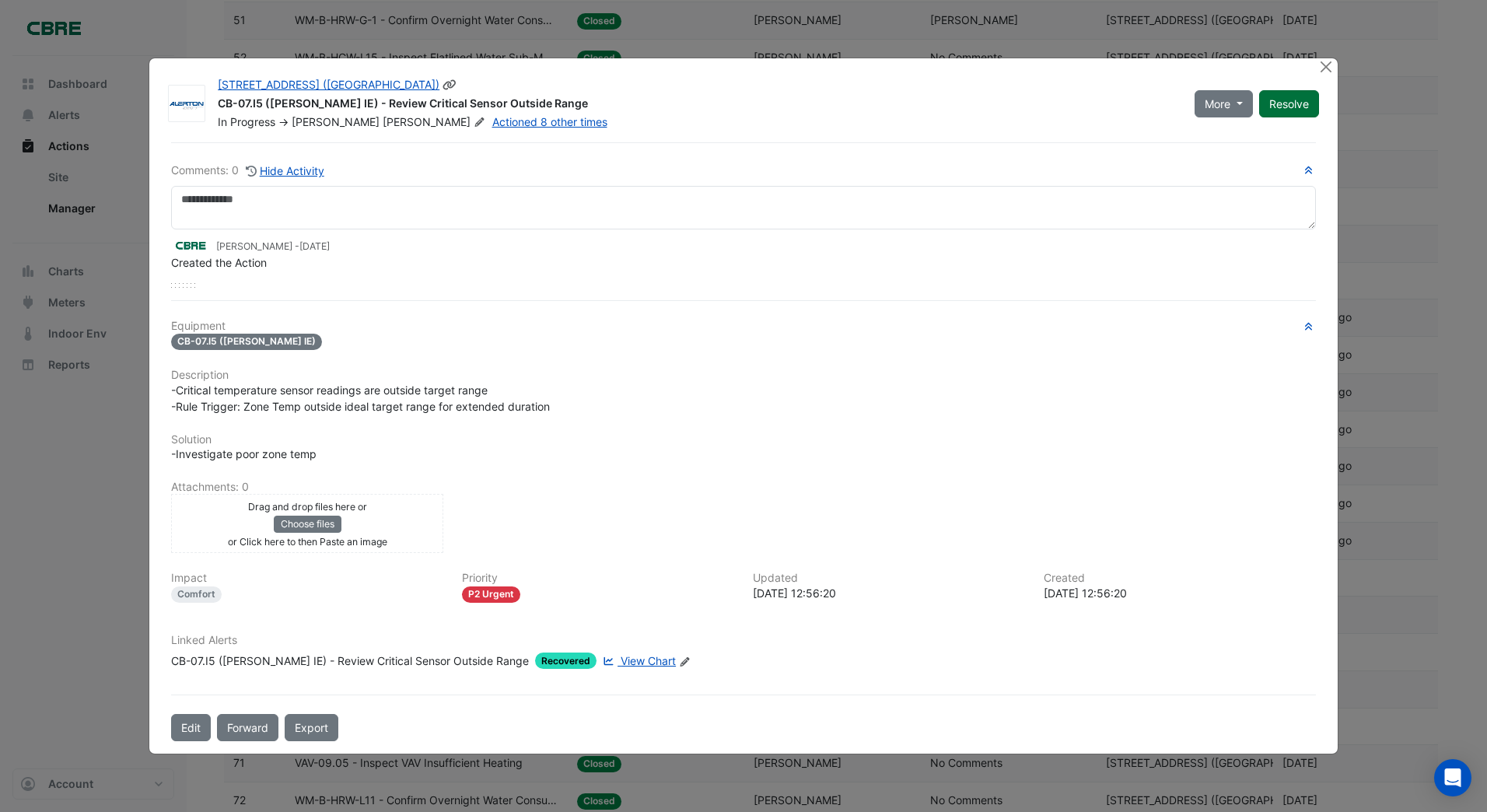
click at [1288, 102] on button "Resolve" at bounding box center [1289, 104] width 60 height 27
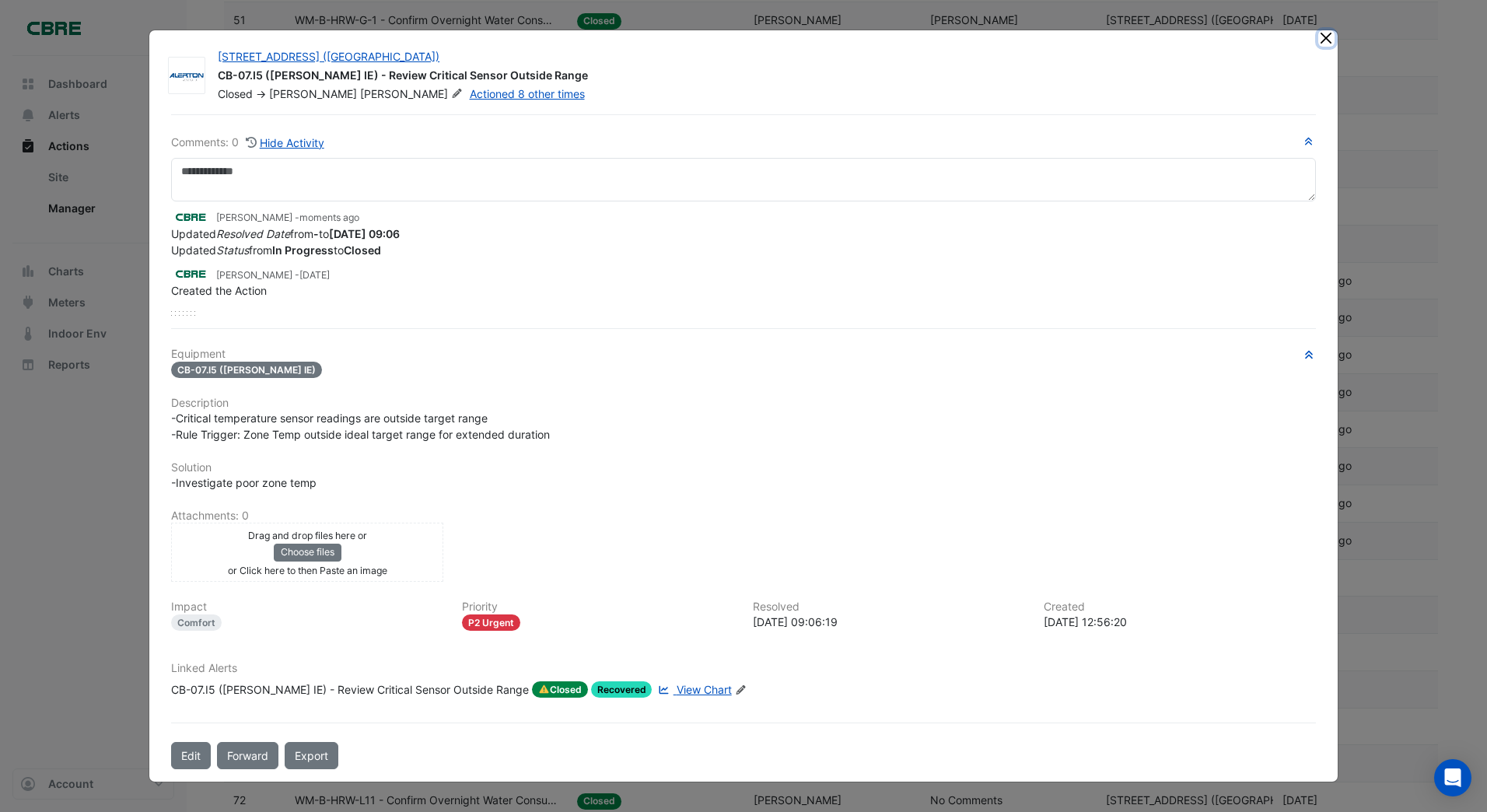
click at [1323, 40] on button "Close" at bounding box center [1326, 38] width 17 height 17
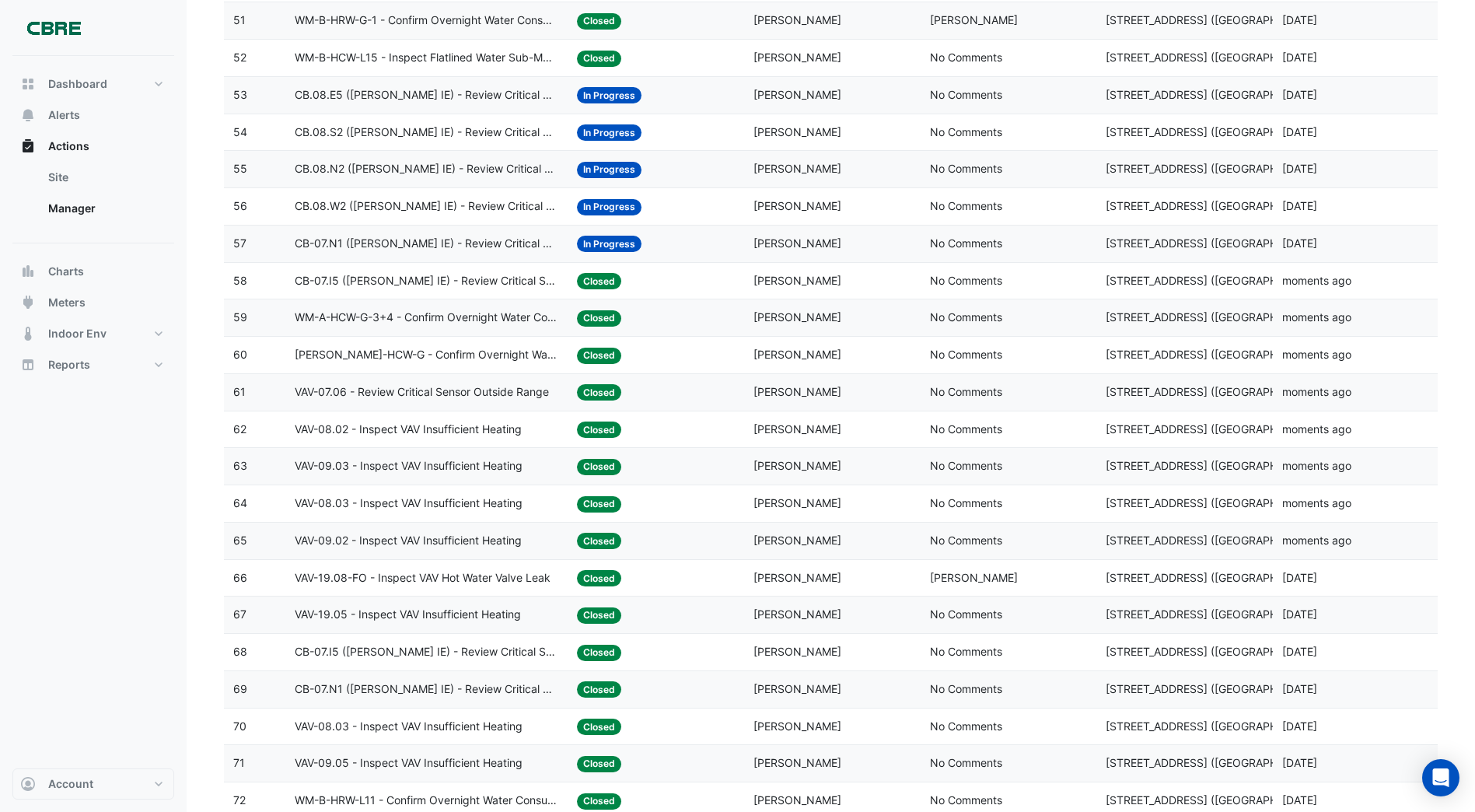
click at [608, 241] on span "In Progress" at bounding box center [609, 244] width 64 height 17
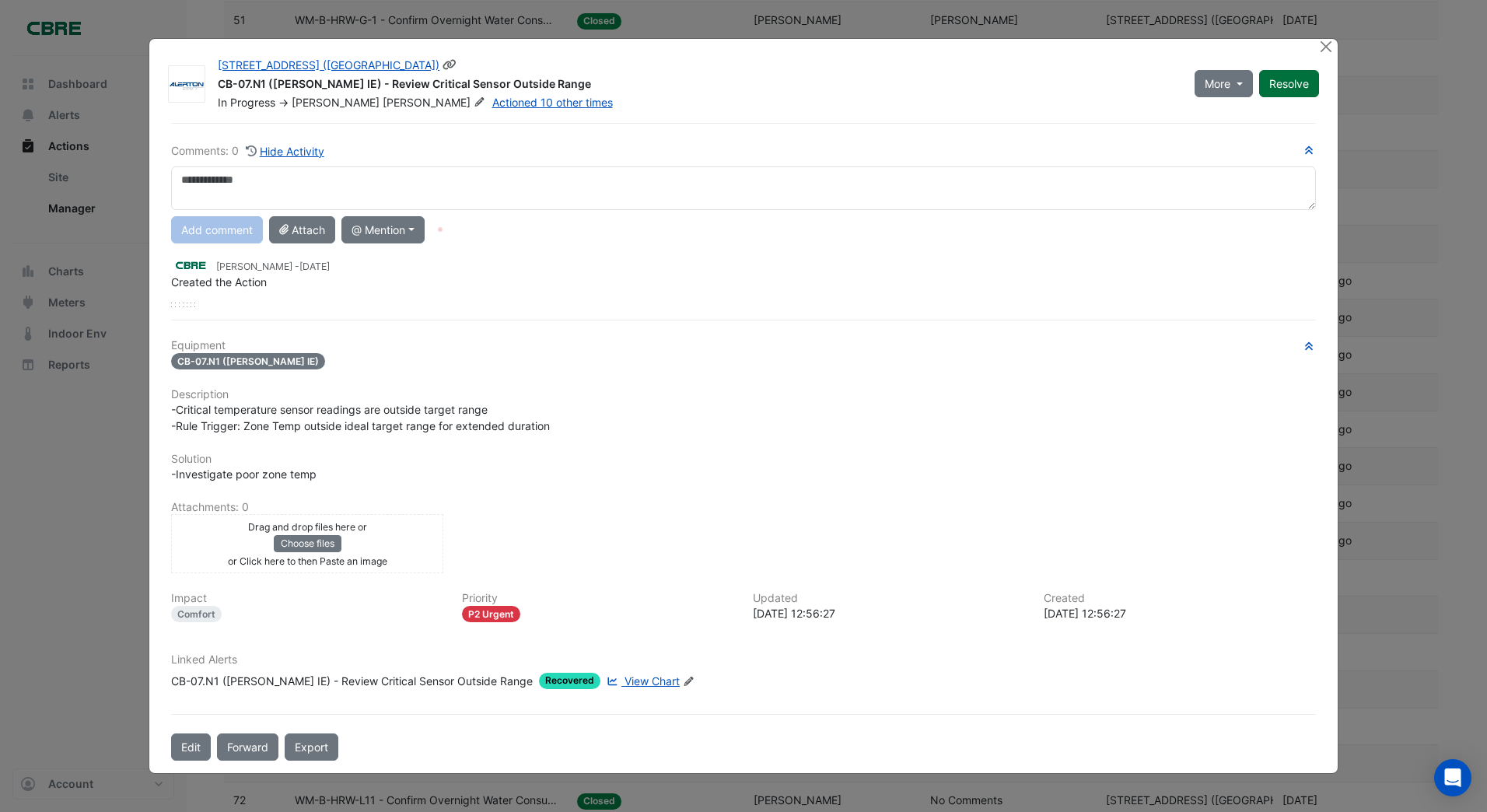
click at [1310, 82] on button "Resolve" at bounding box center [1289, 83] width 60 height 27
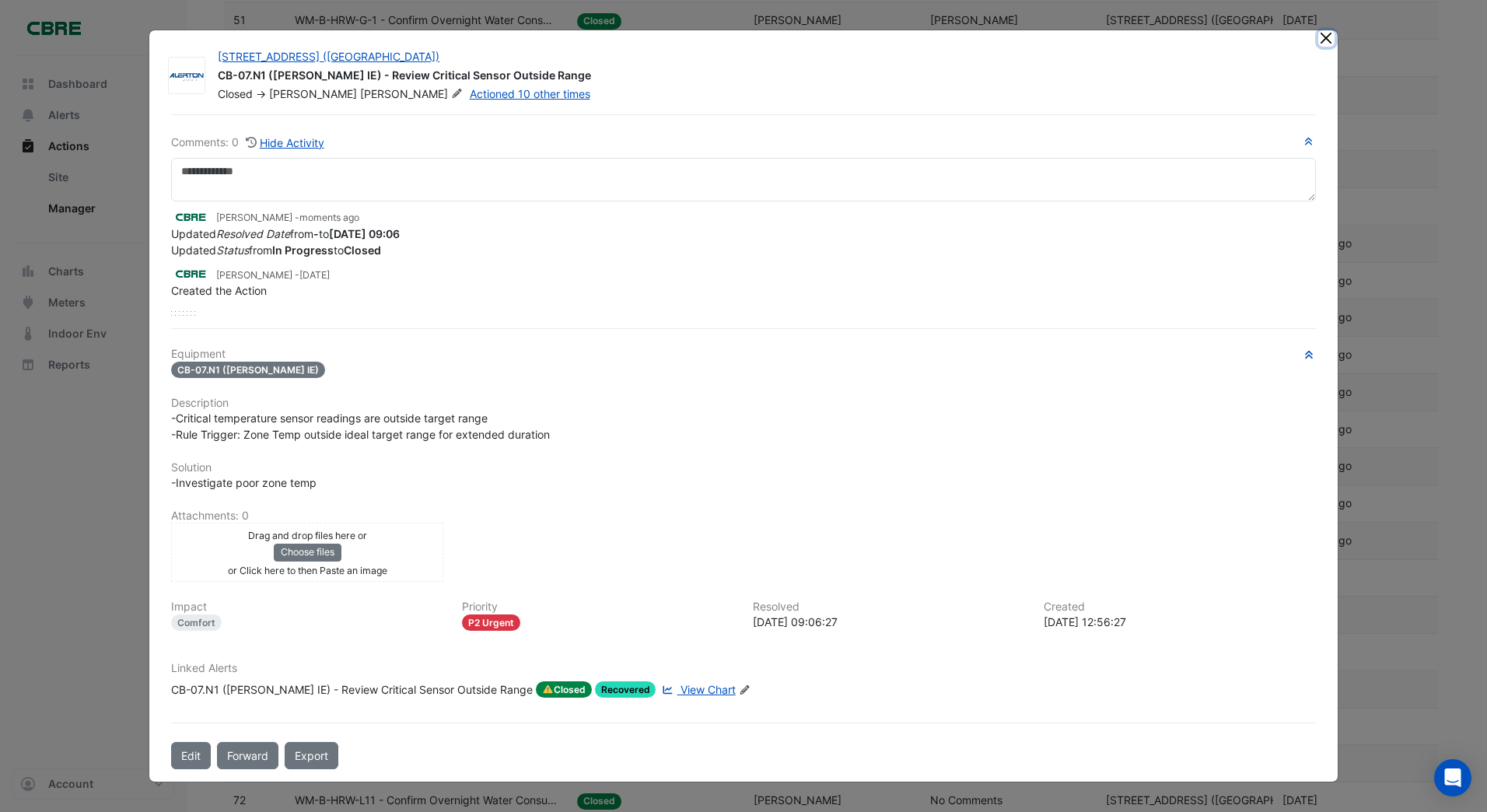
click at [1324, 38] on button "Close" at bounding box center [1326, 38] width 17 height 17
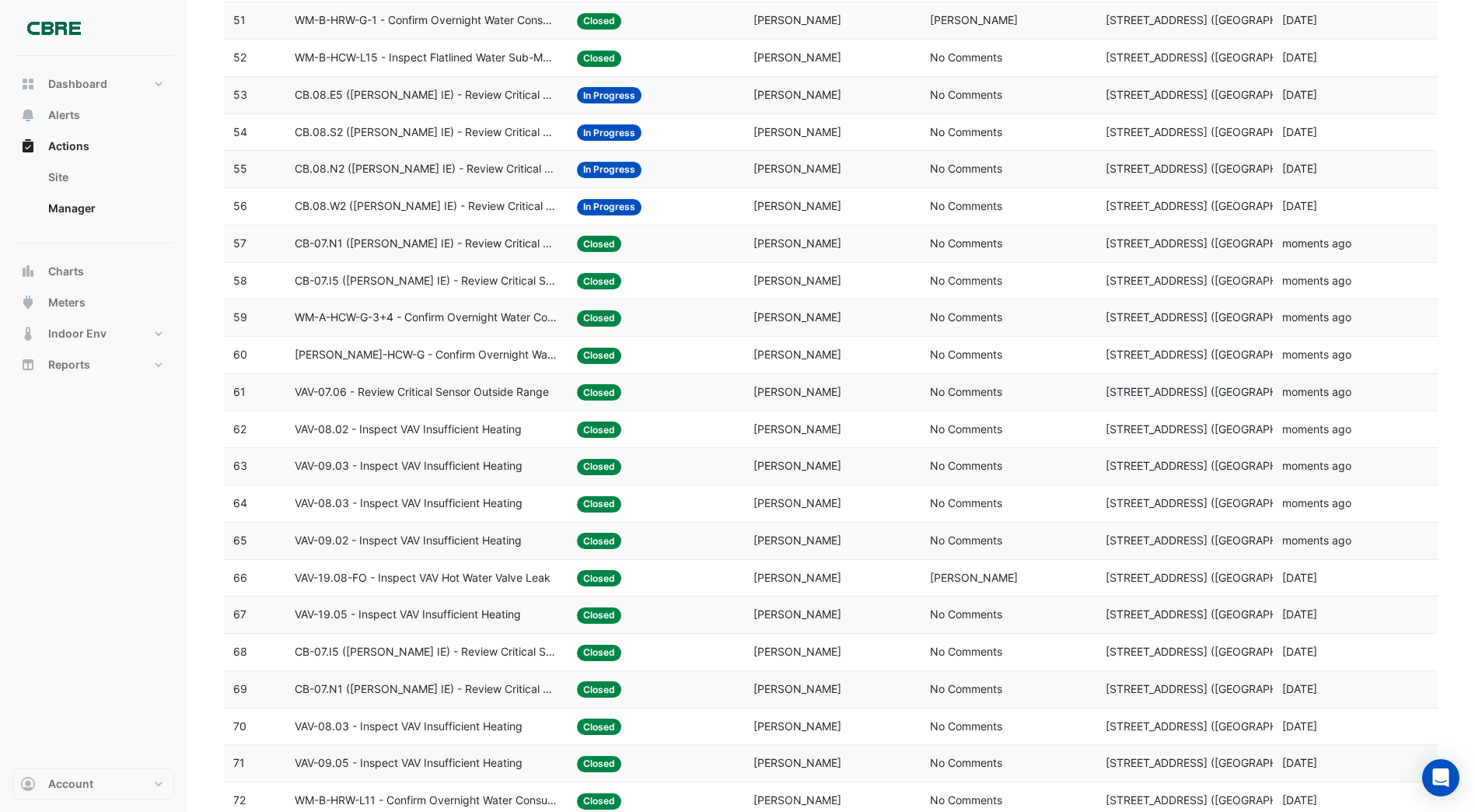
click at [610, 205] on span "In Progress" at bounding box center [609, 207] width 64 height 17
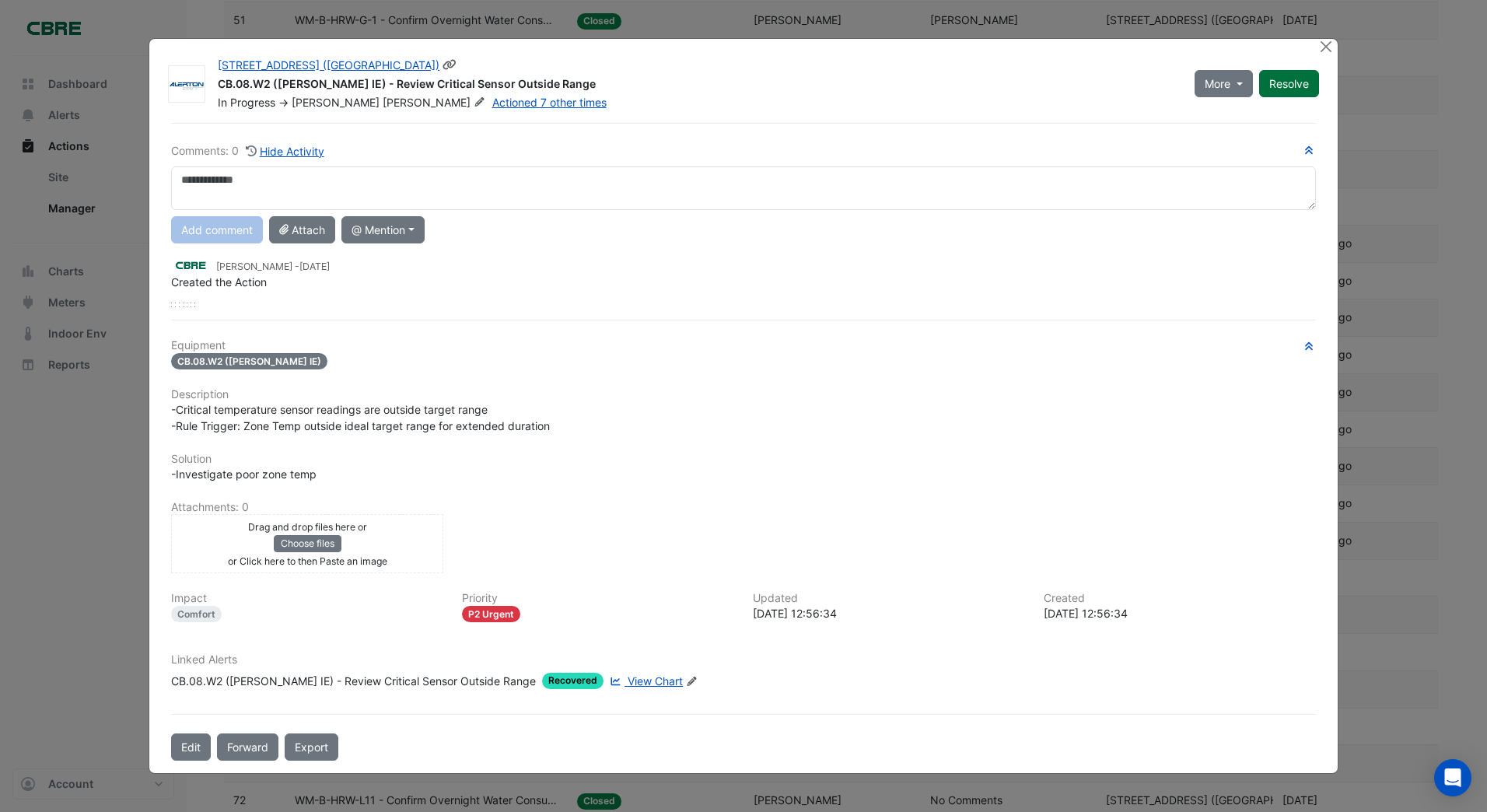
click at [1296, 90] on button "Resolve" at bounding box center [1289, 83] width 60 height 27
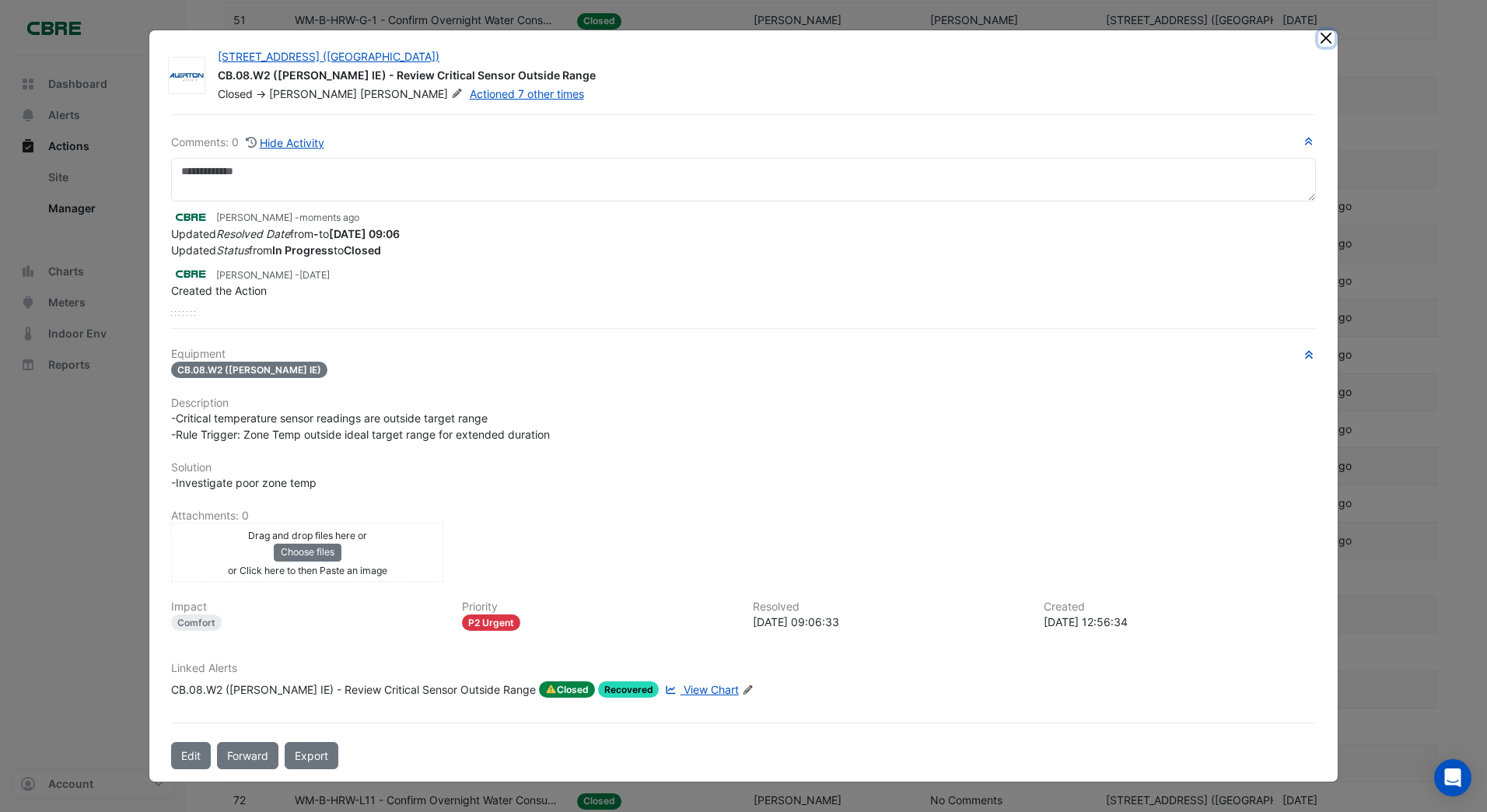
click at [1325, 39] on button "Close" at bounding box center [1326, 38] width 17 height 17
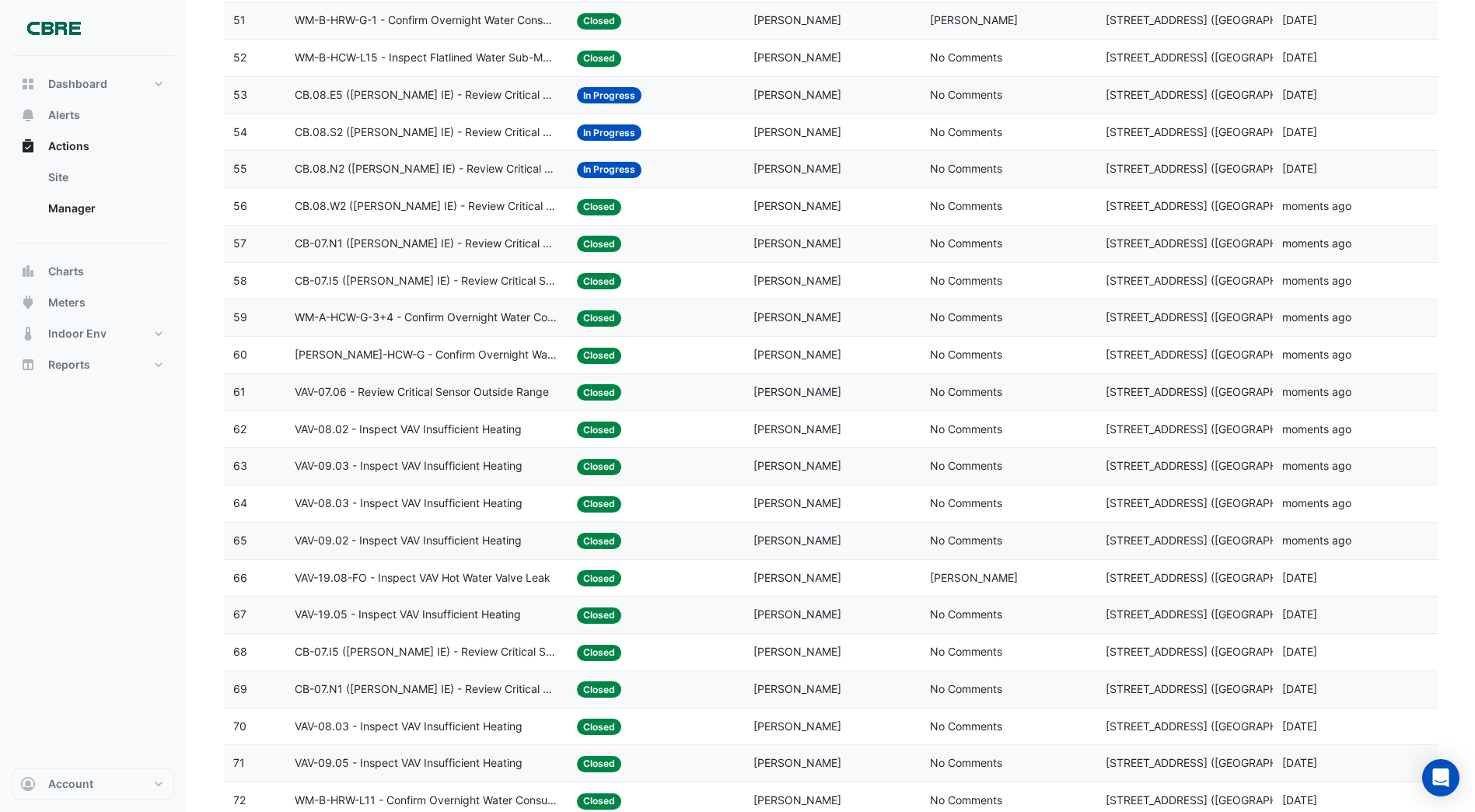
click at [603, 166] on span "In Progress" at bounding box center [609, 170] width 64 height 17
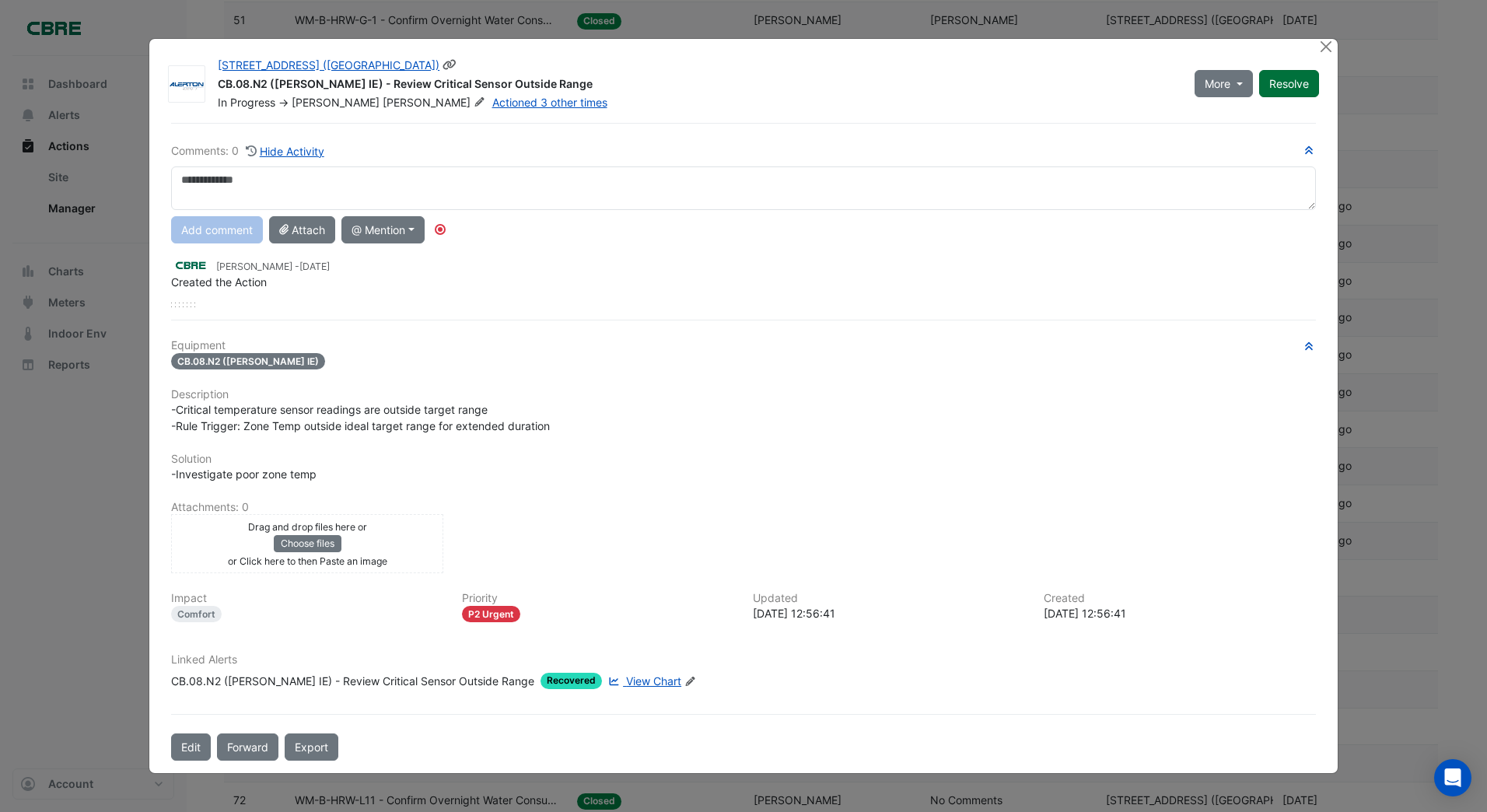
click at [1267, 83] on div "More On Hold Not Doing Resolve" at bounding box center [1257, 83] width 143 height 53
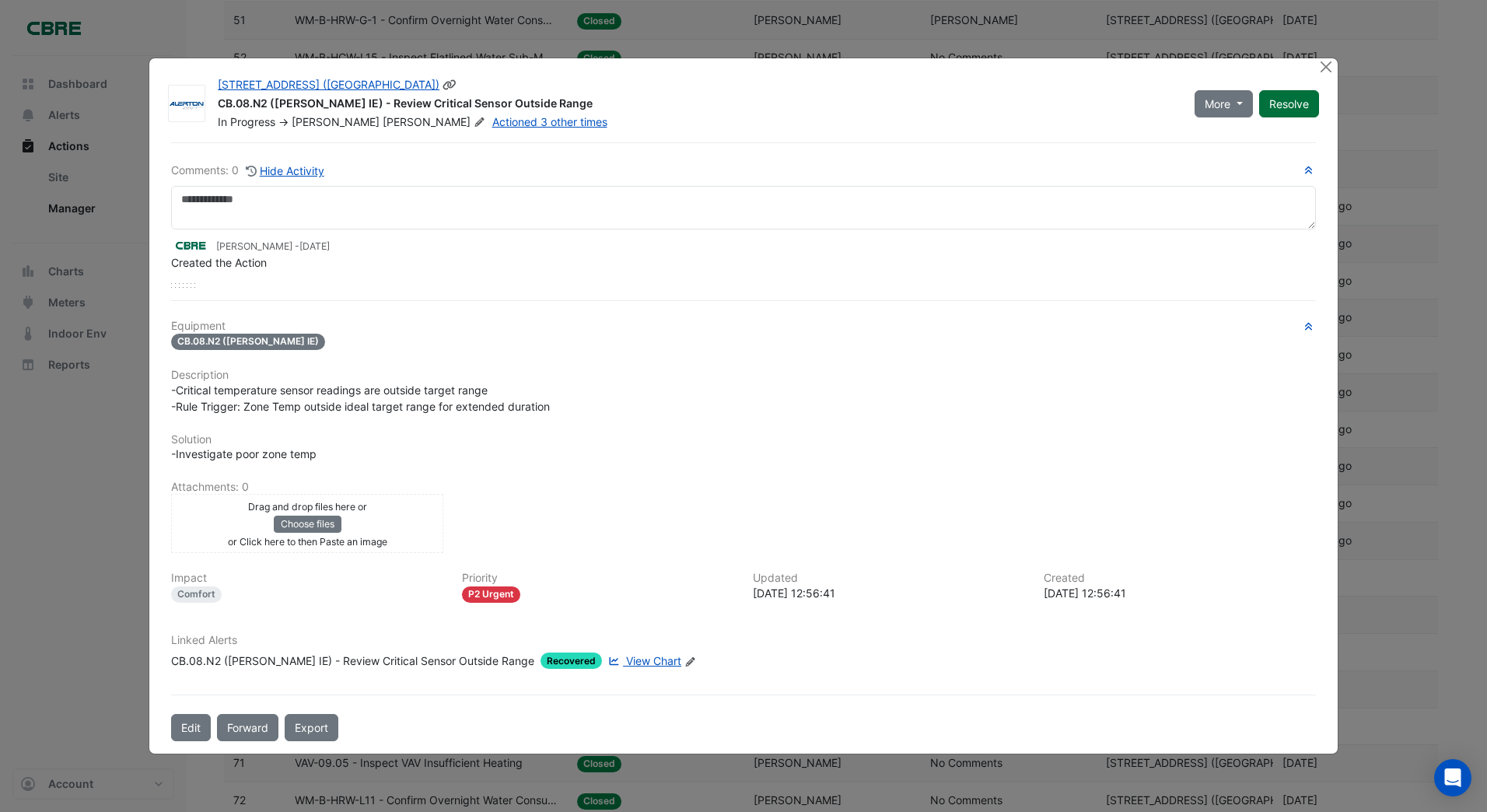
click at [1286, 102] on button "Resolve" at bounding box center [1289, 104] width 60 height 27
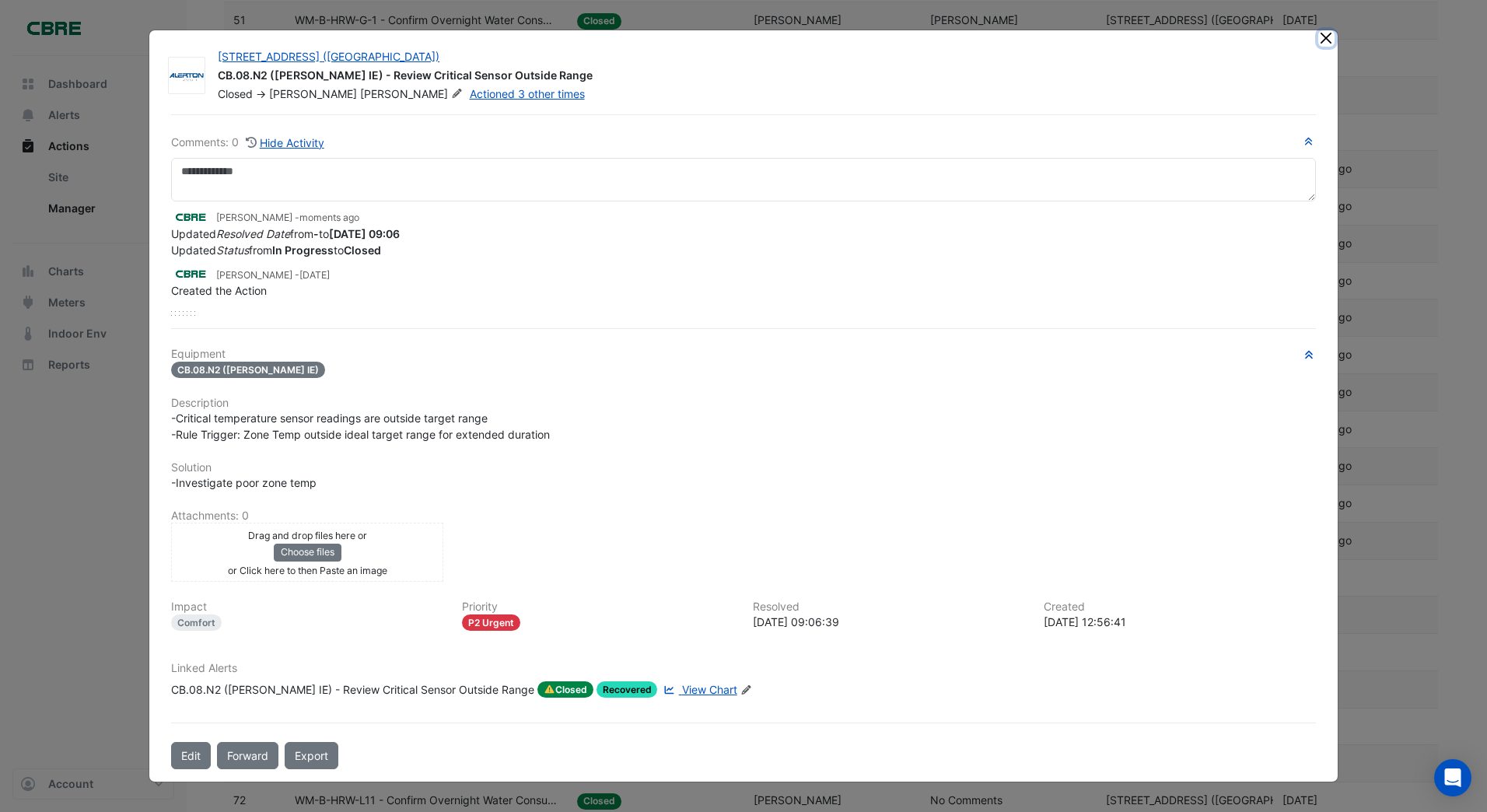
click at [1322, 39] on button "Close" at bounding box center [1326, 38] width 17 height 17
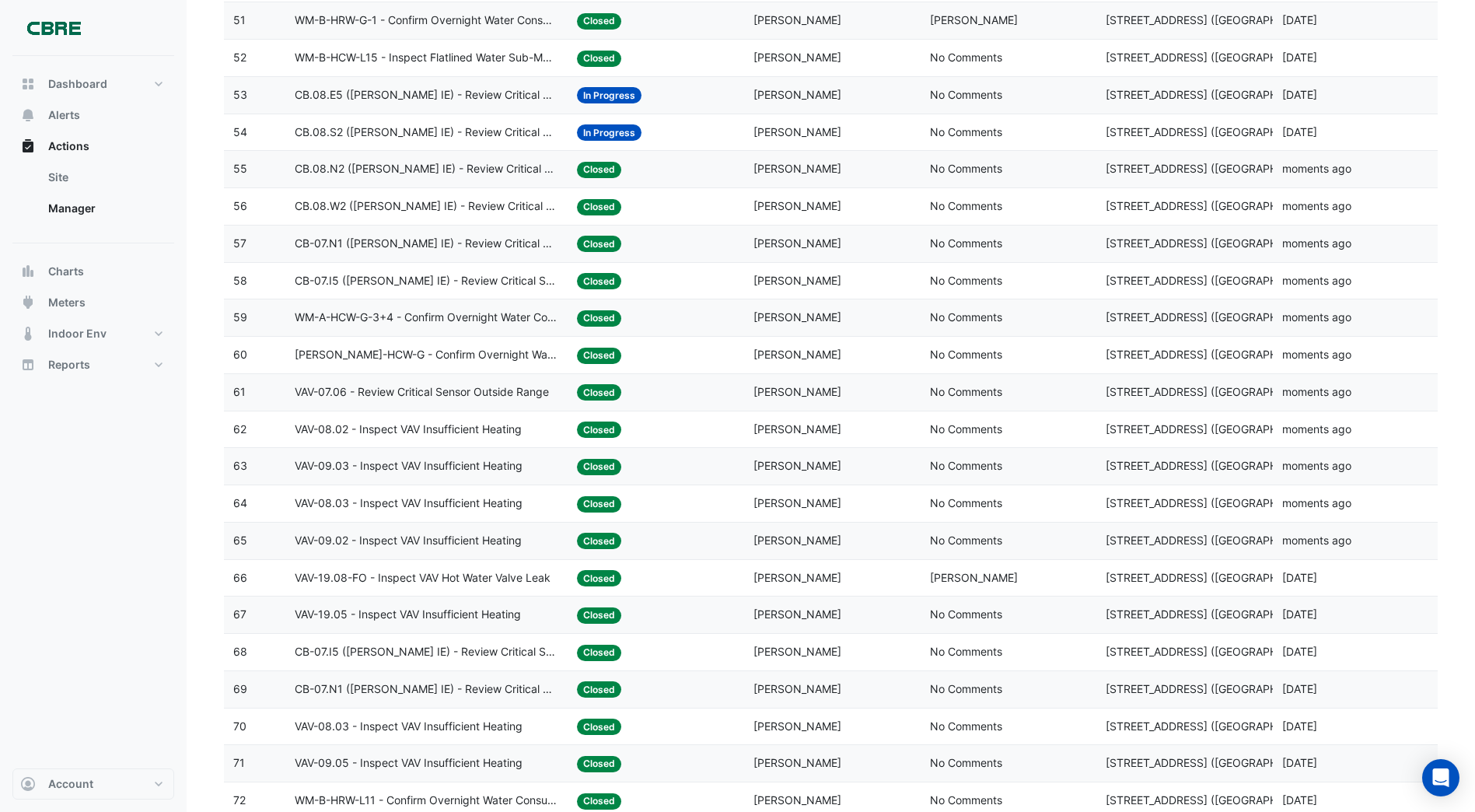
click at [616, 133] on span "In Progress" at bounding box center [609, 133] width 64 height 17
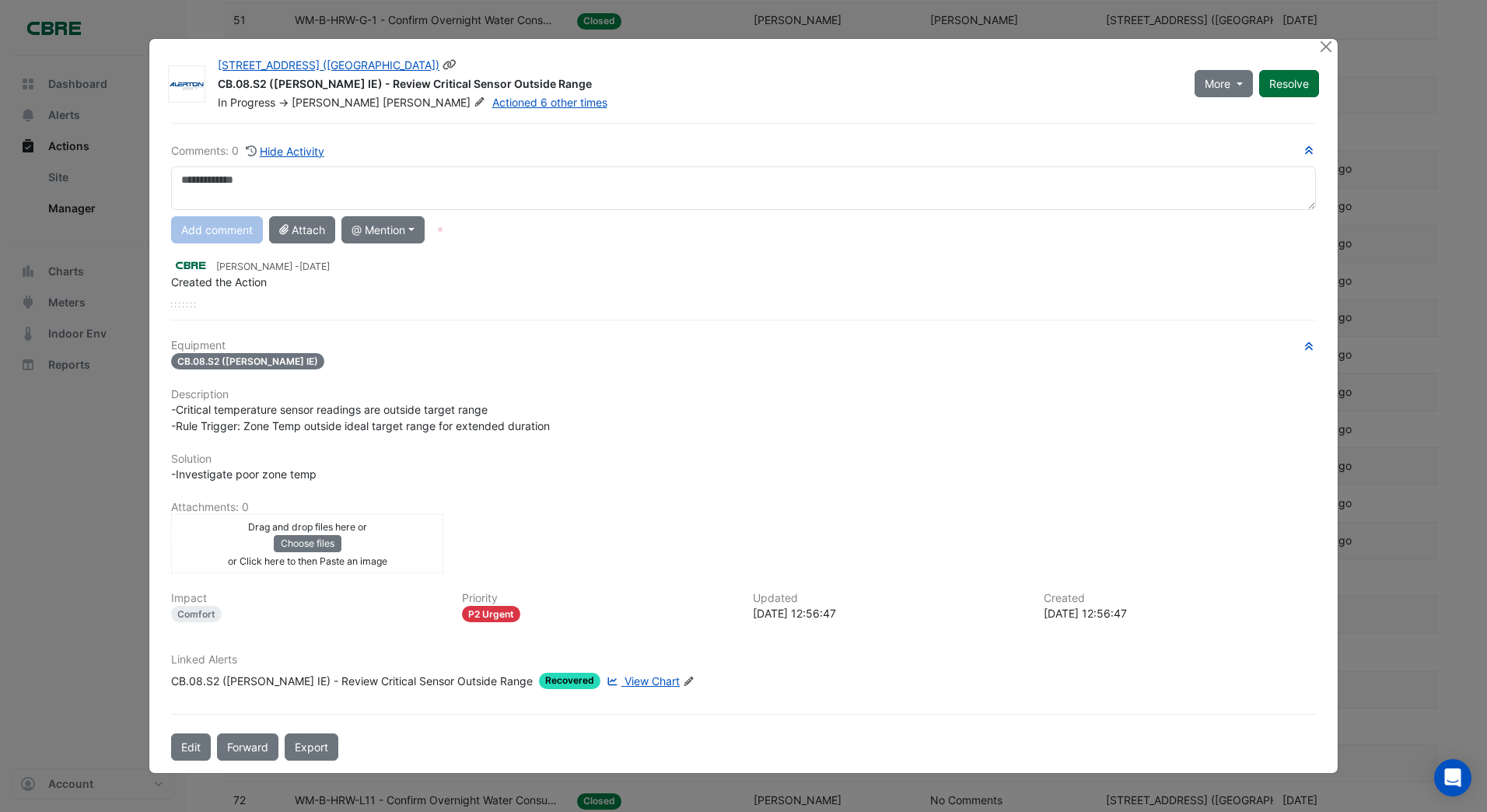
click at [1292, 78] on button "Resolve" at bounding box center [1289, 83] width 60 height 27
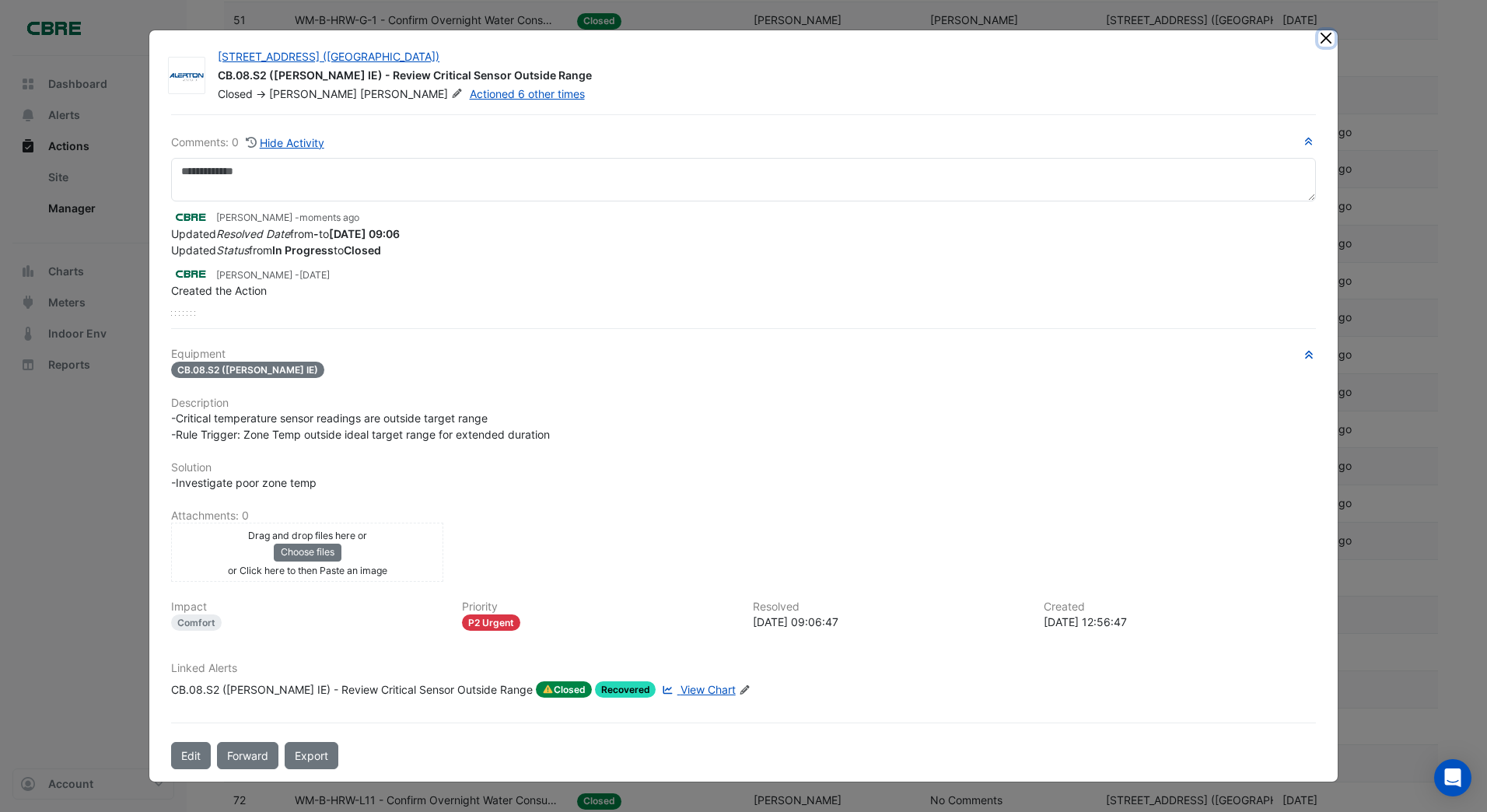
click at [1322, 37] on button "Close" at bounding box center [1326, 38] width 17 height 17
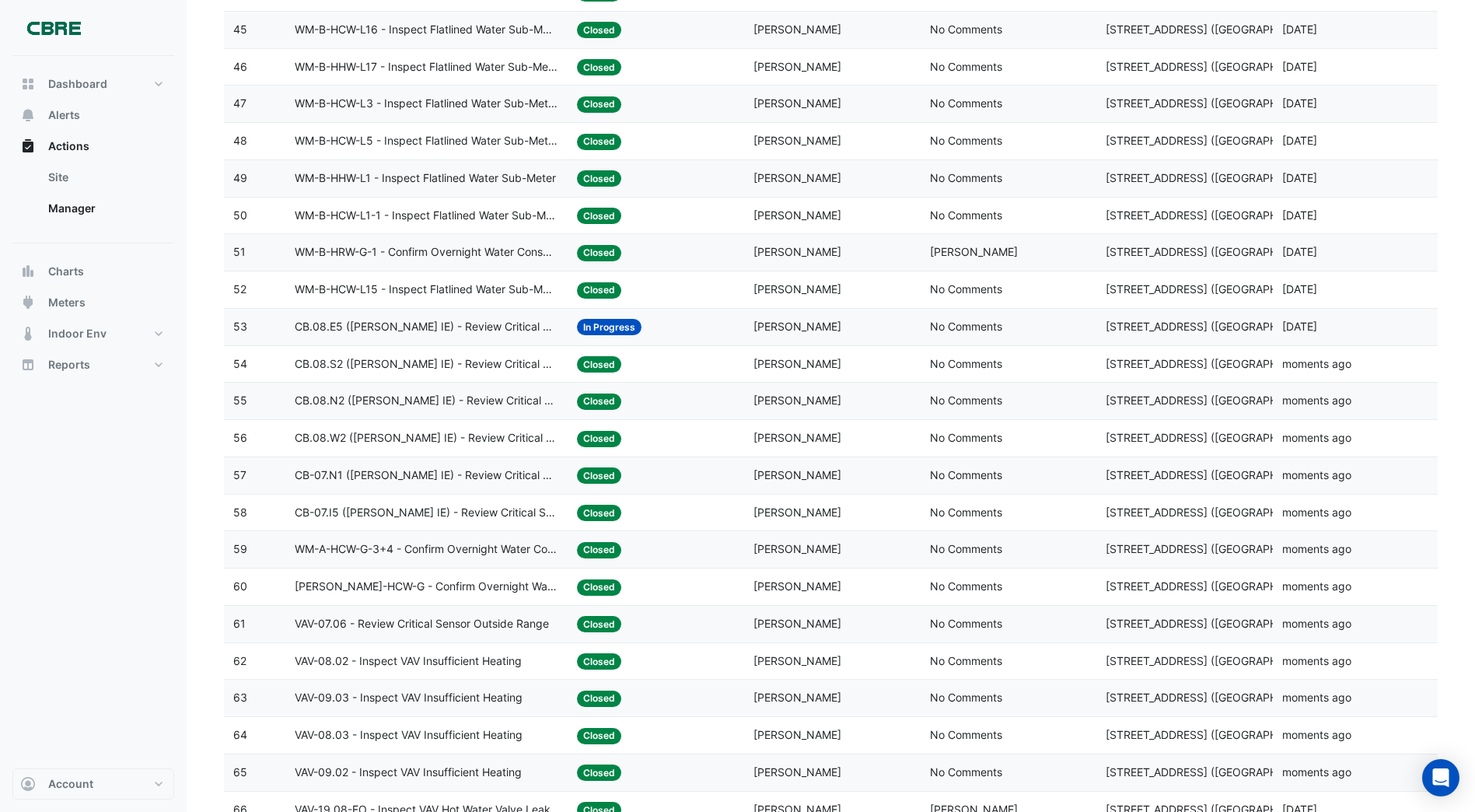
scroll to position [1851, 0]
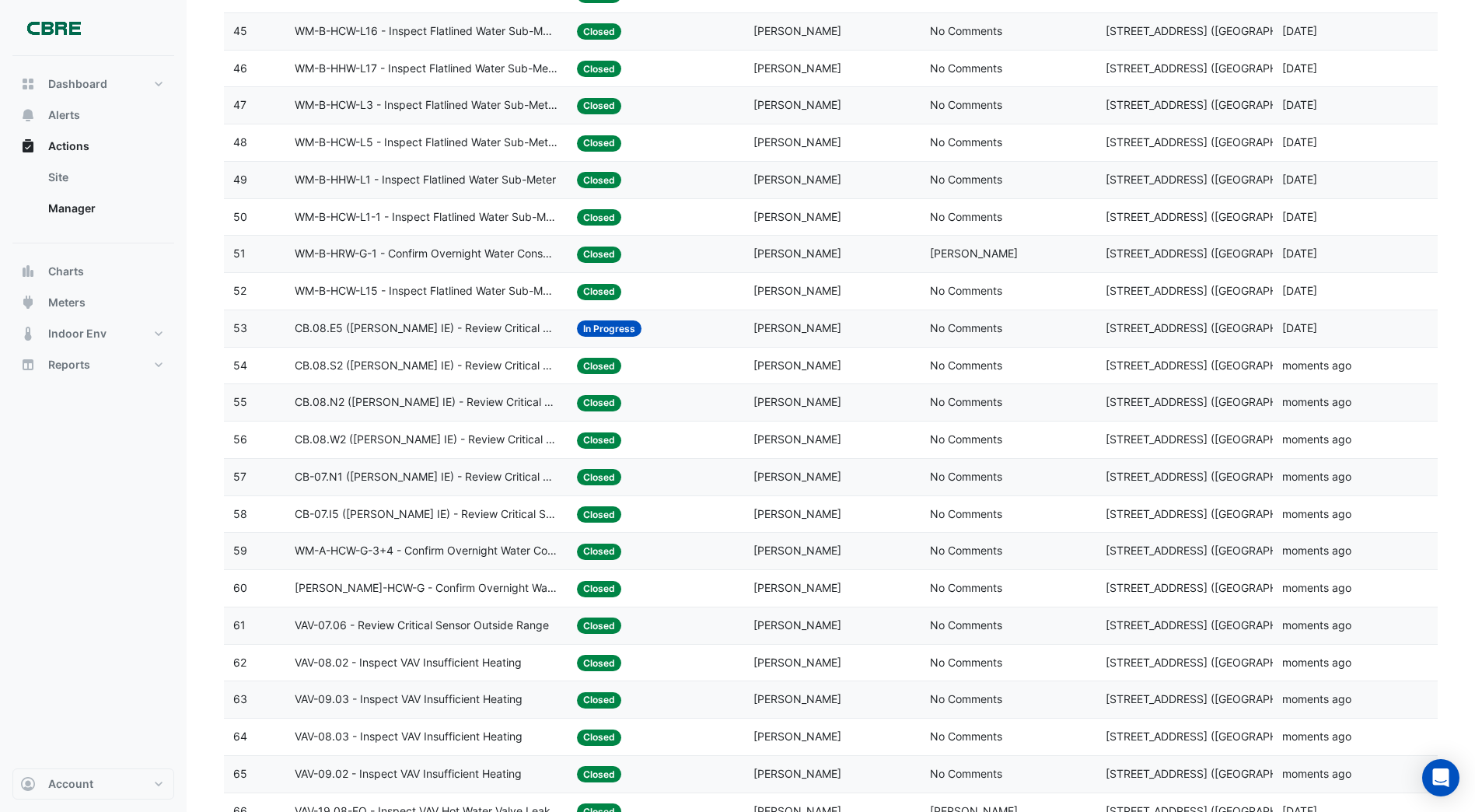
click at [602, 327] on span "In Progress" at bounding box center [609, 329] width 64 height 17
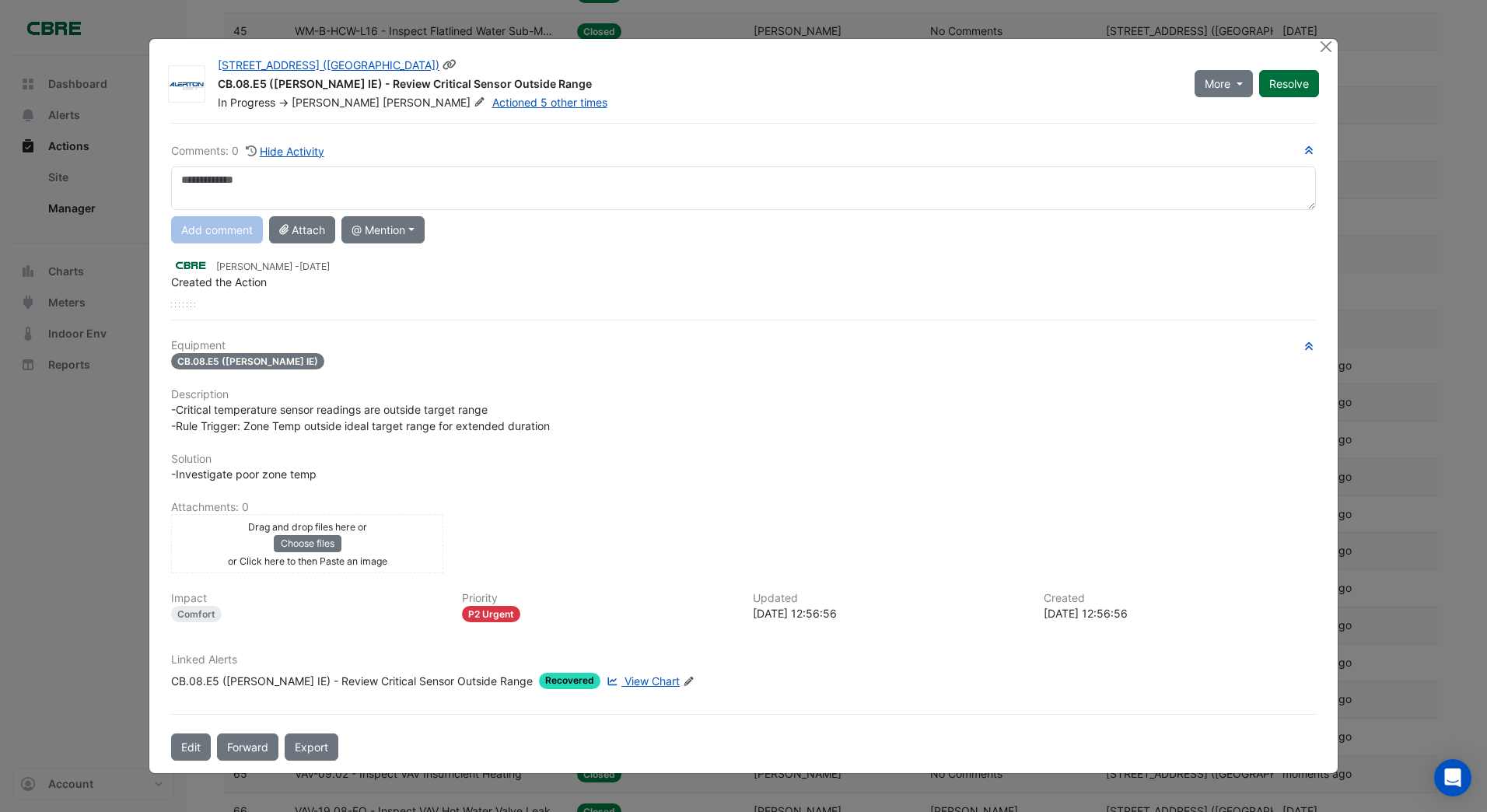
click at [1282, 82] on button "Resolve" at bounding box center [1289, 83] width 60 height 27
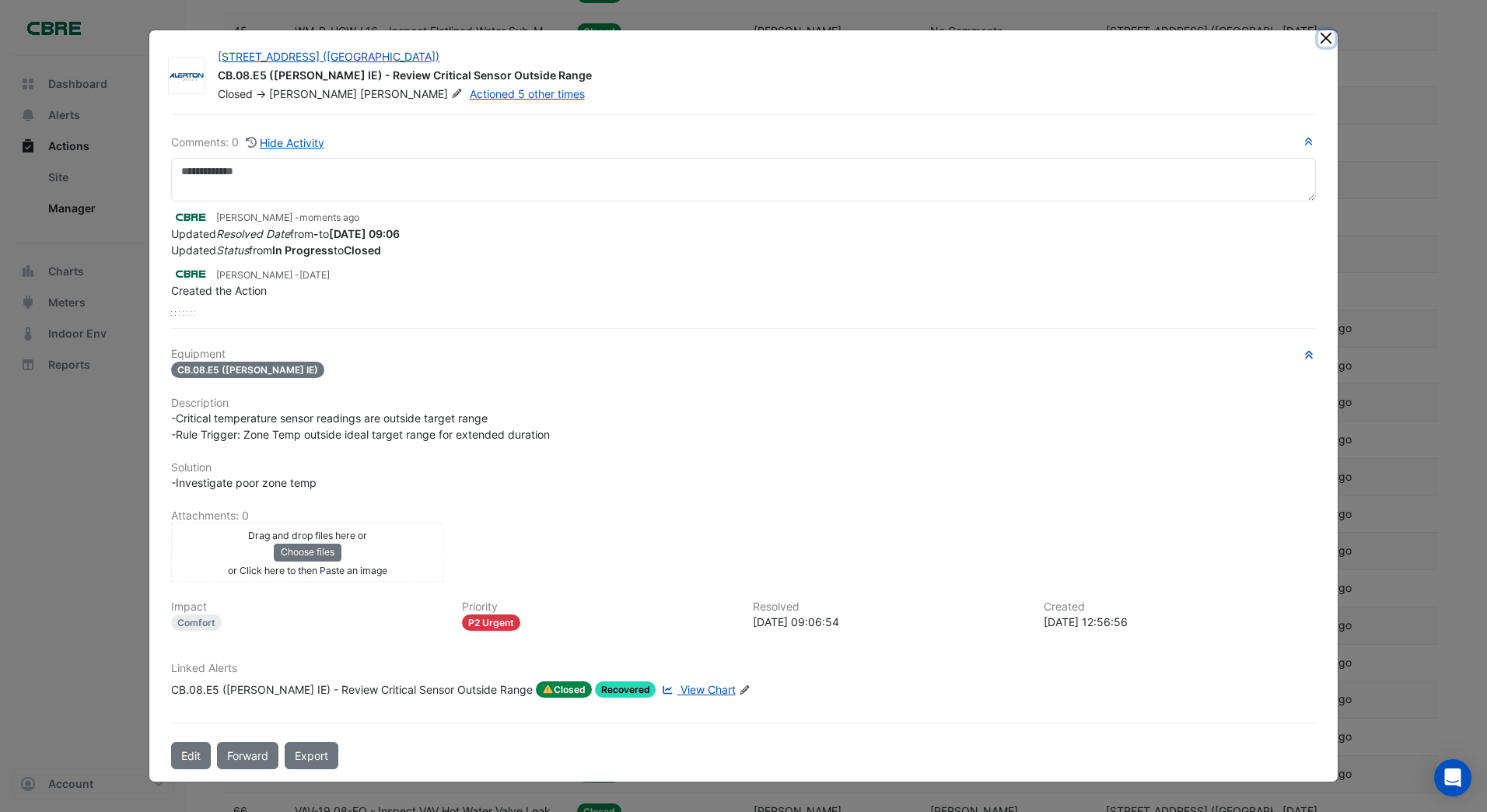
click at [1323, 38] on button "Close" at bounding box center [1326, 38] width 17 height 17
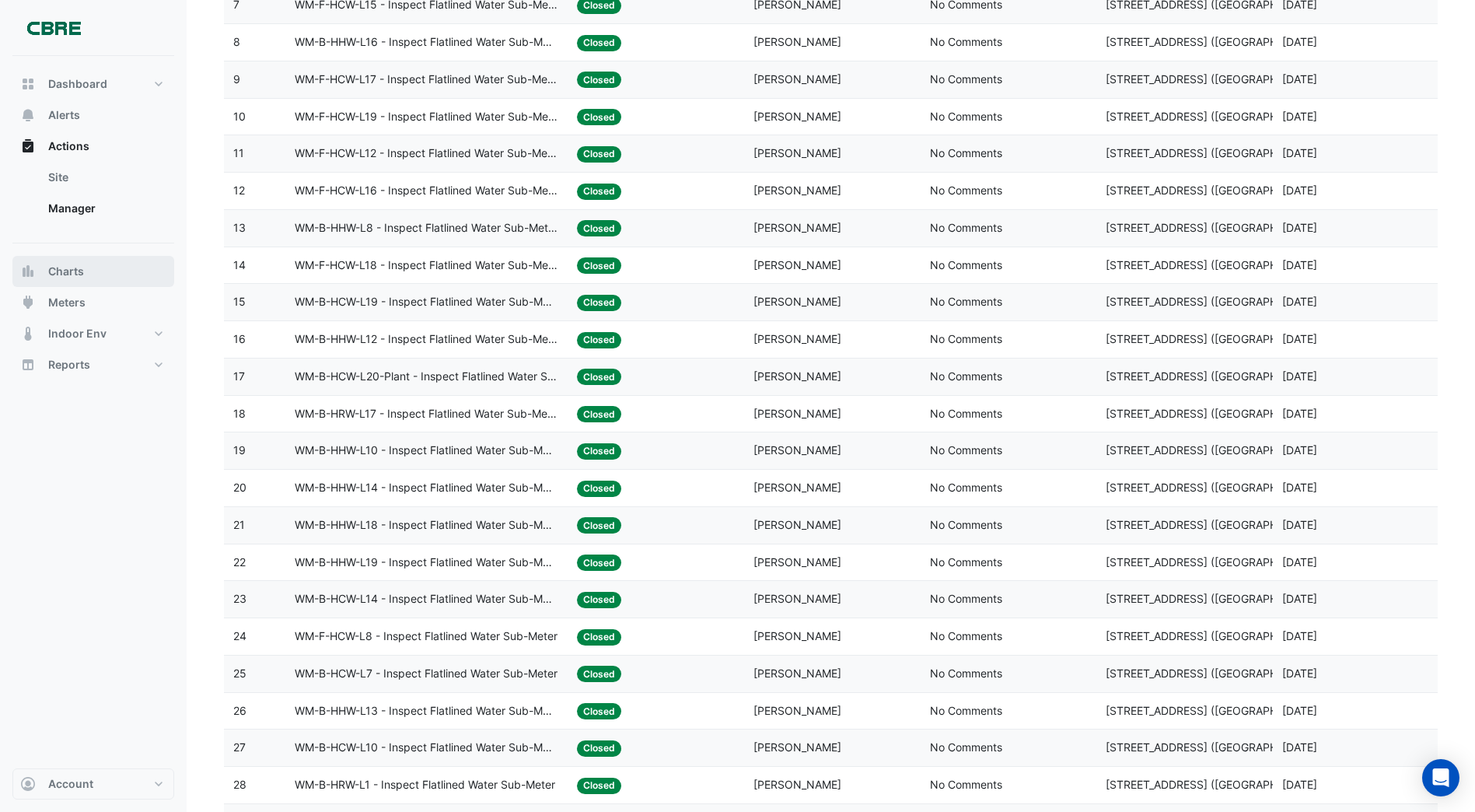
scroll to position [0, 0]
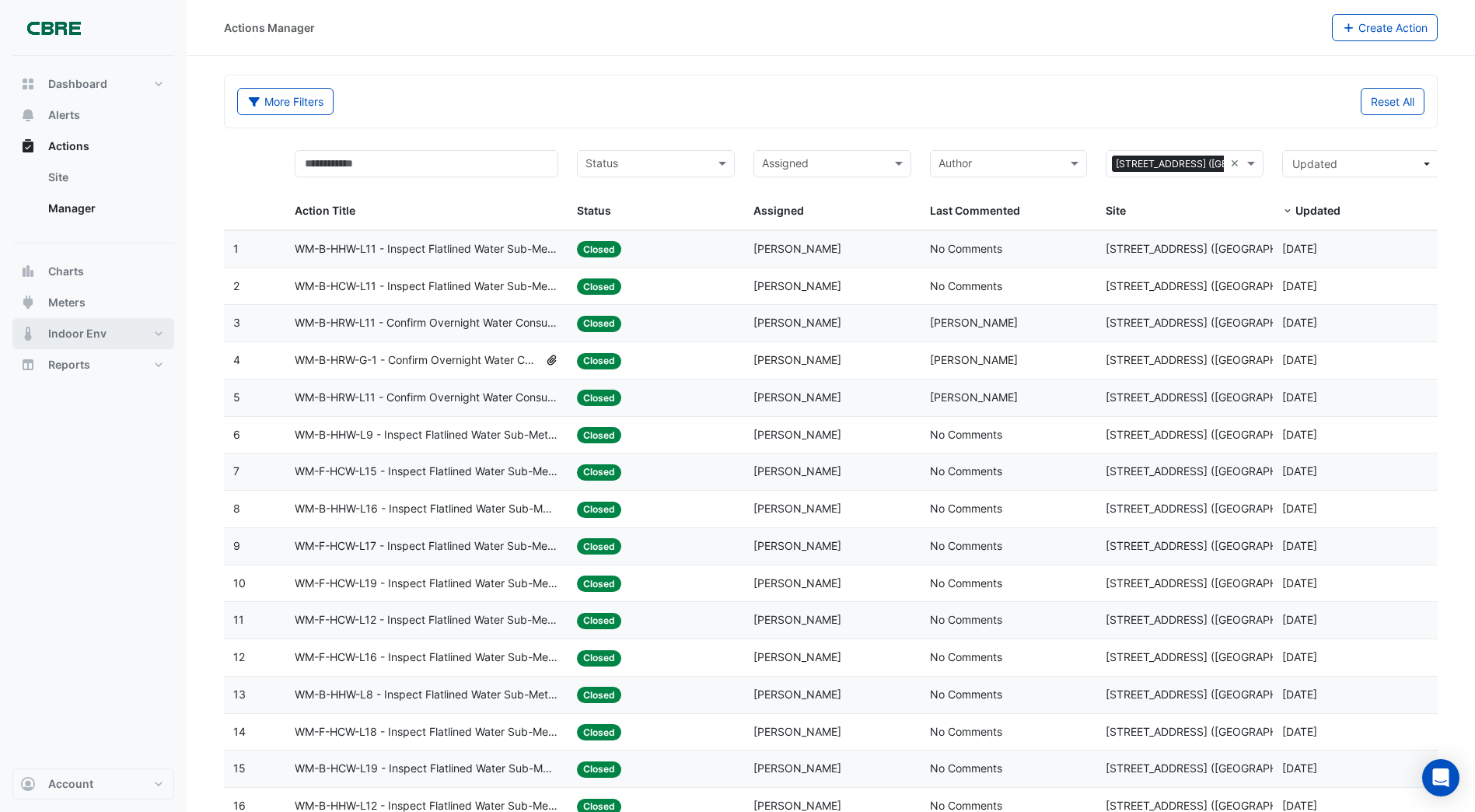
click at [98, 333] on span "Indoor Env" at bounding box center [77, 333] width 58 height 16
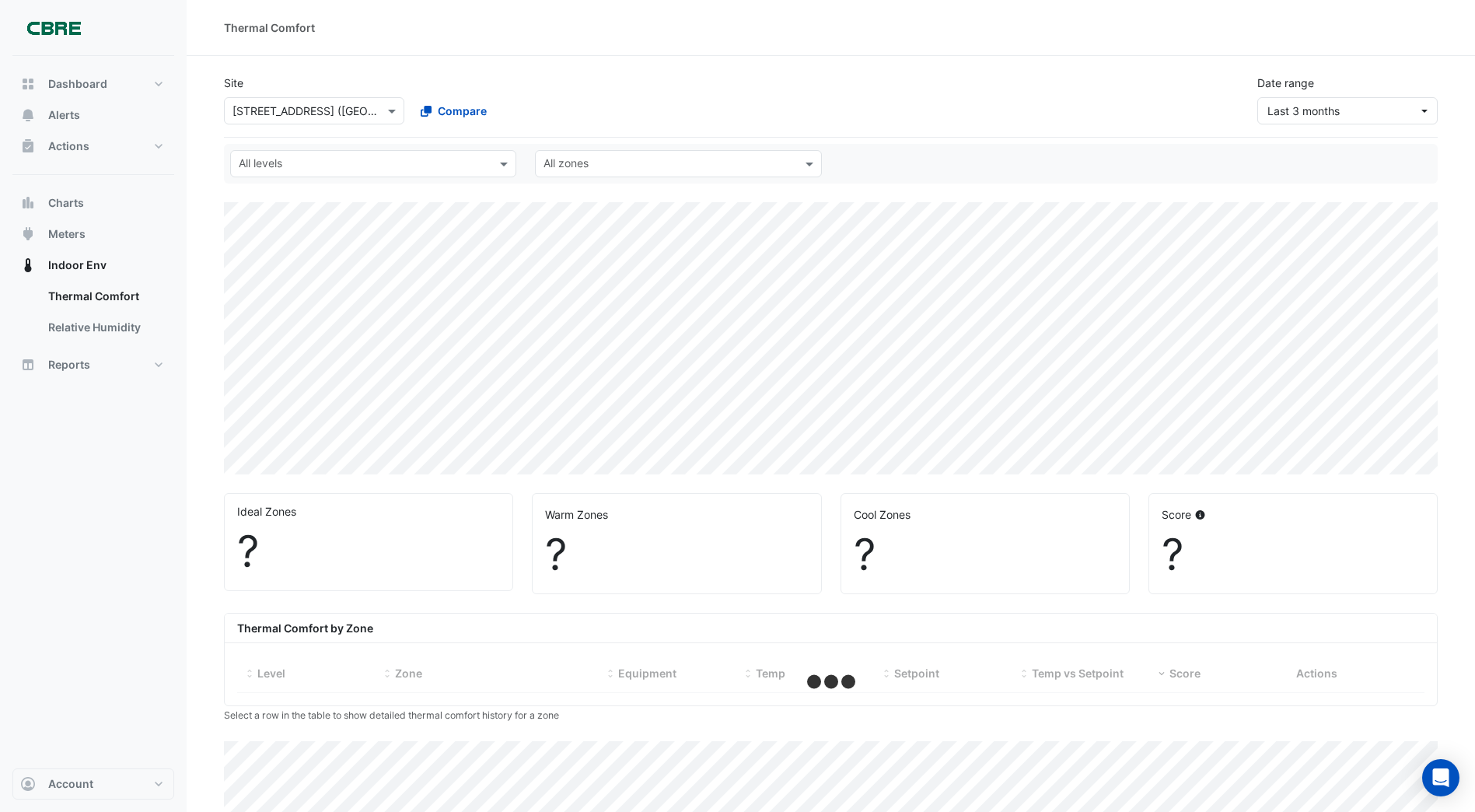
select select "***"
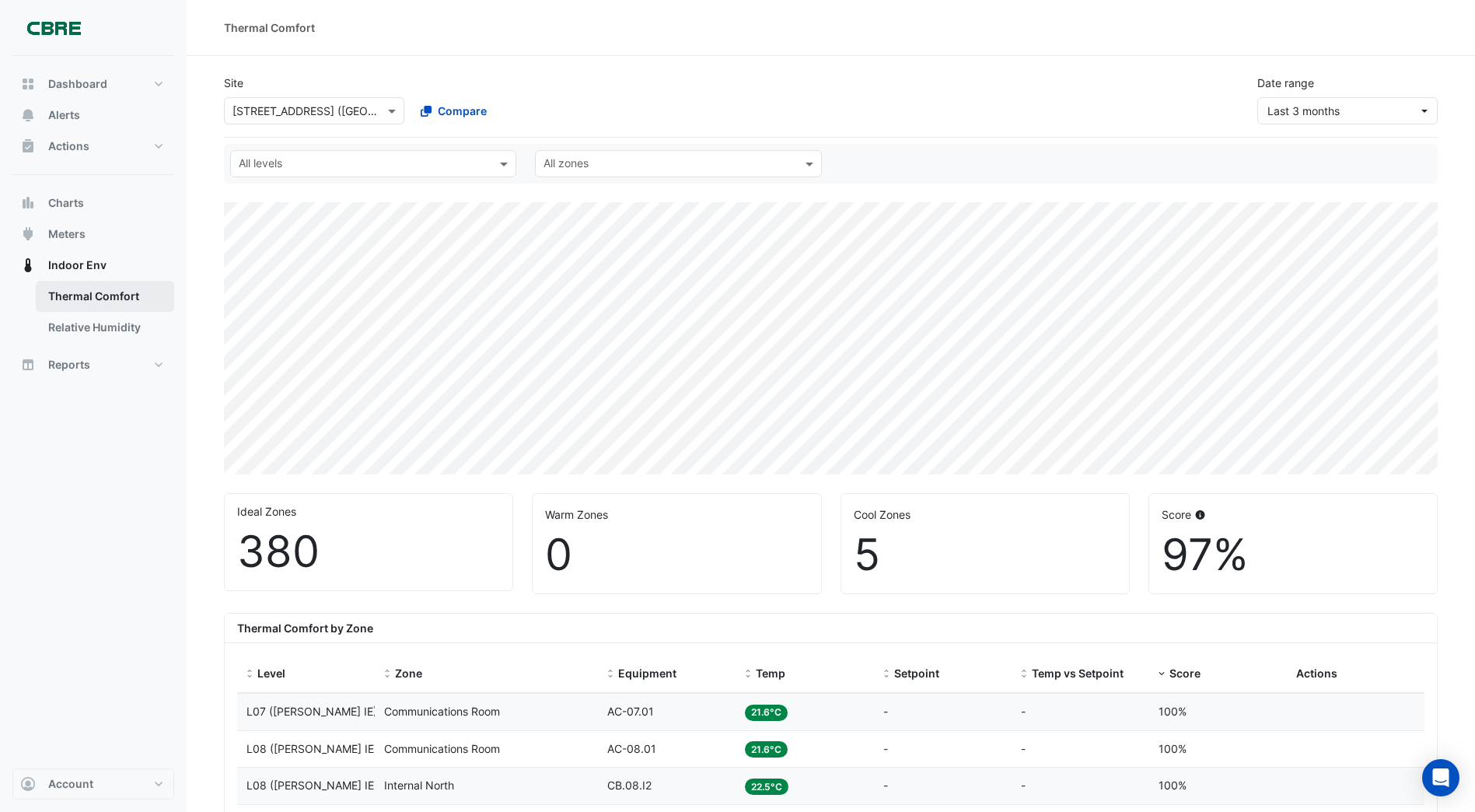
click at [73, 298] on link "Thermal Comfort" at bounding box center [105, 296] width 138 height 31
click at [80, 259] on span "Indoor Env" at bounding box center [77, 265] width 58 height 16
click at [94, 297] on link "Thermal Comfort" at bounding box center [105, 296] width 138 height 31
click at [97, 83] on span "Dashboard" at bounding box center [78, 84] width 59 height 16
select select "***"
